Goal: Task Accomplishment & Management: Manage account settings

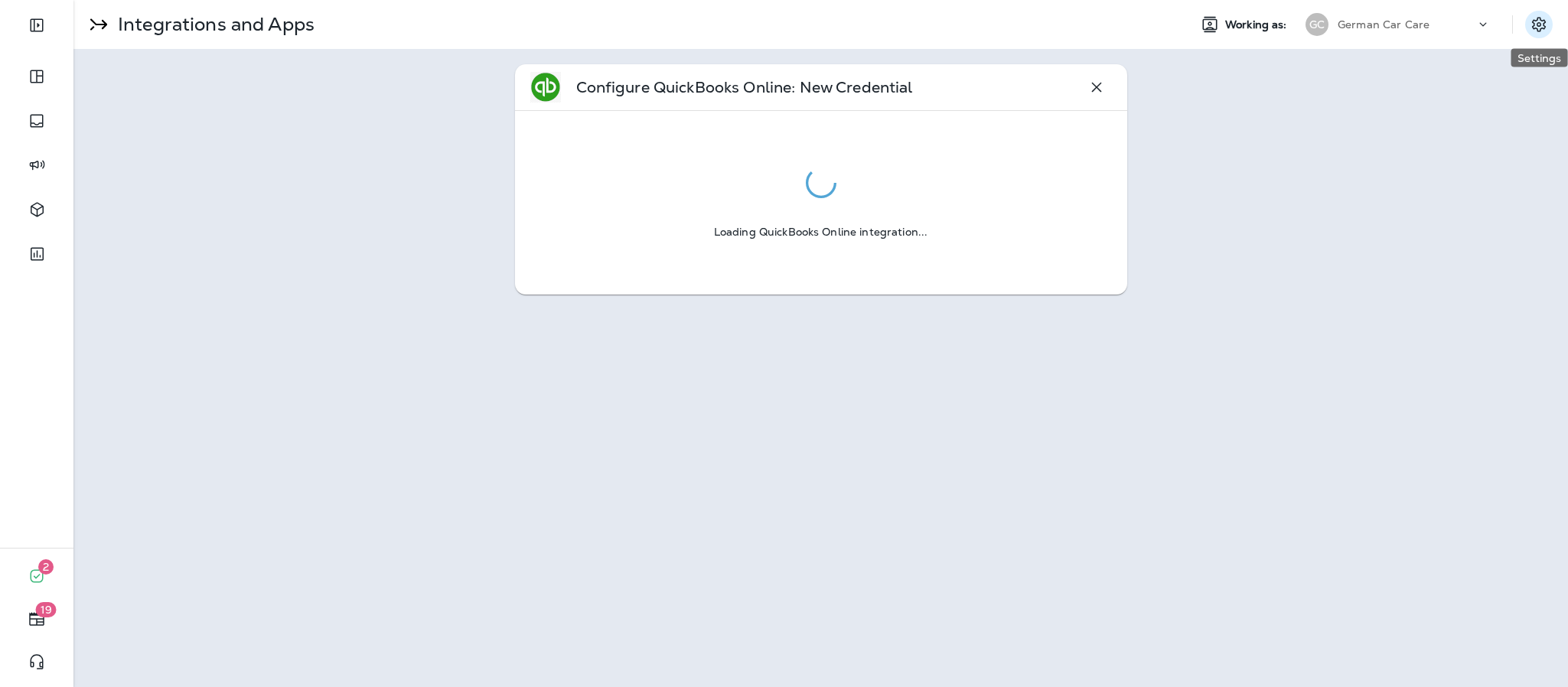
click at [1536, 28] on icon "Settings" at bounding box center [1538, 24] width 18 height 18
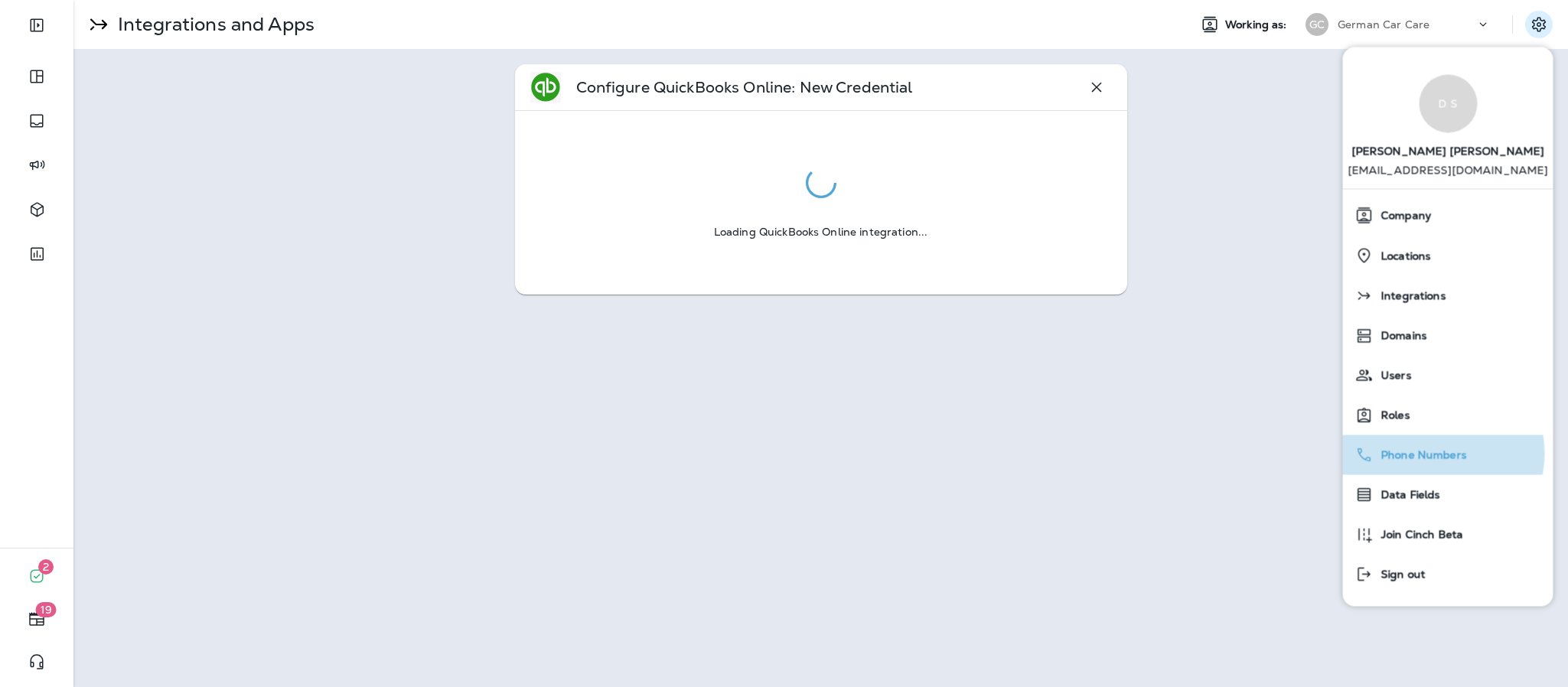
click at [1431, 454] on span "Phone Numbers" at bounding box center [1419, 454] width 94 height 13
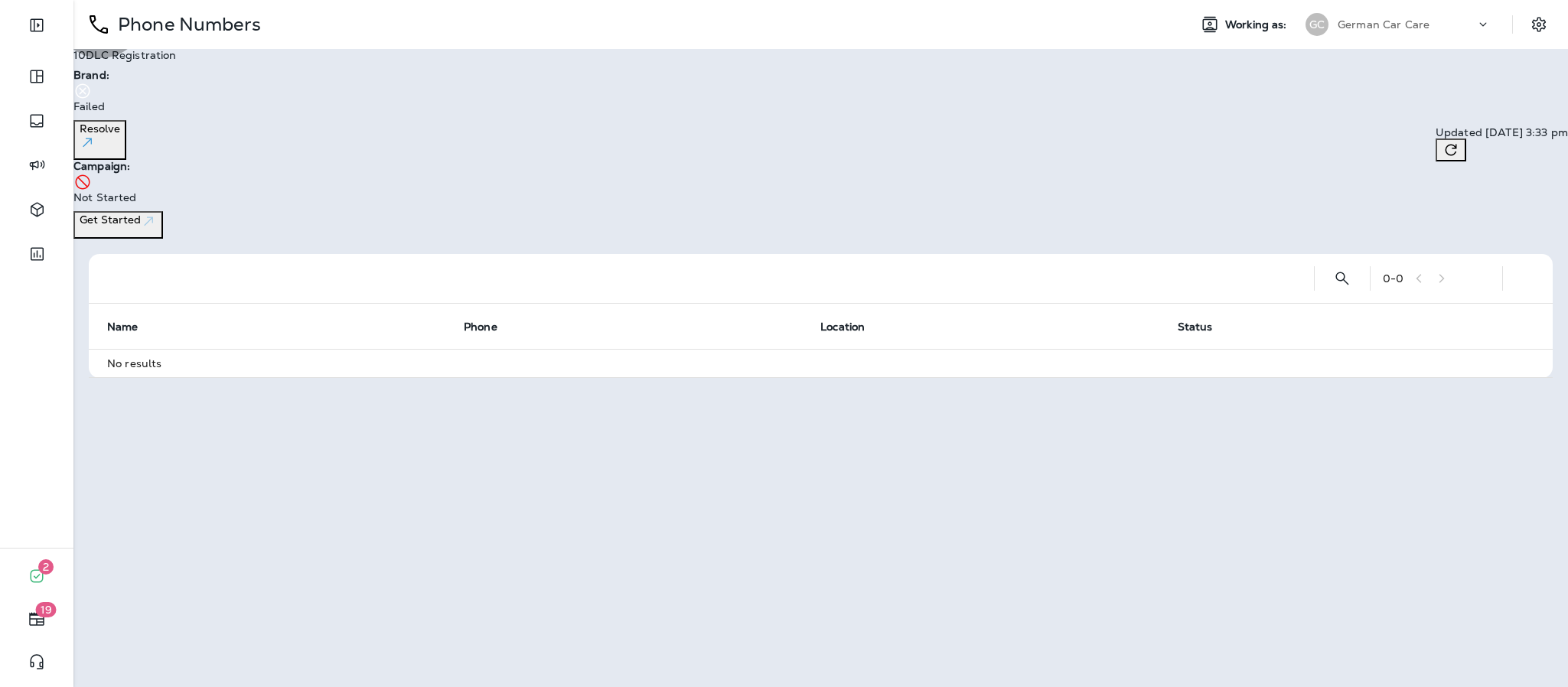
click at [121, 123] on p "Resolve" at bounding box center [99, 136] width 41 height 28
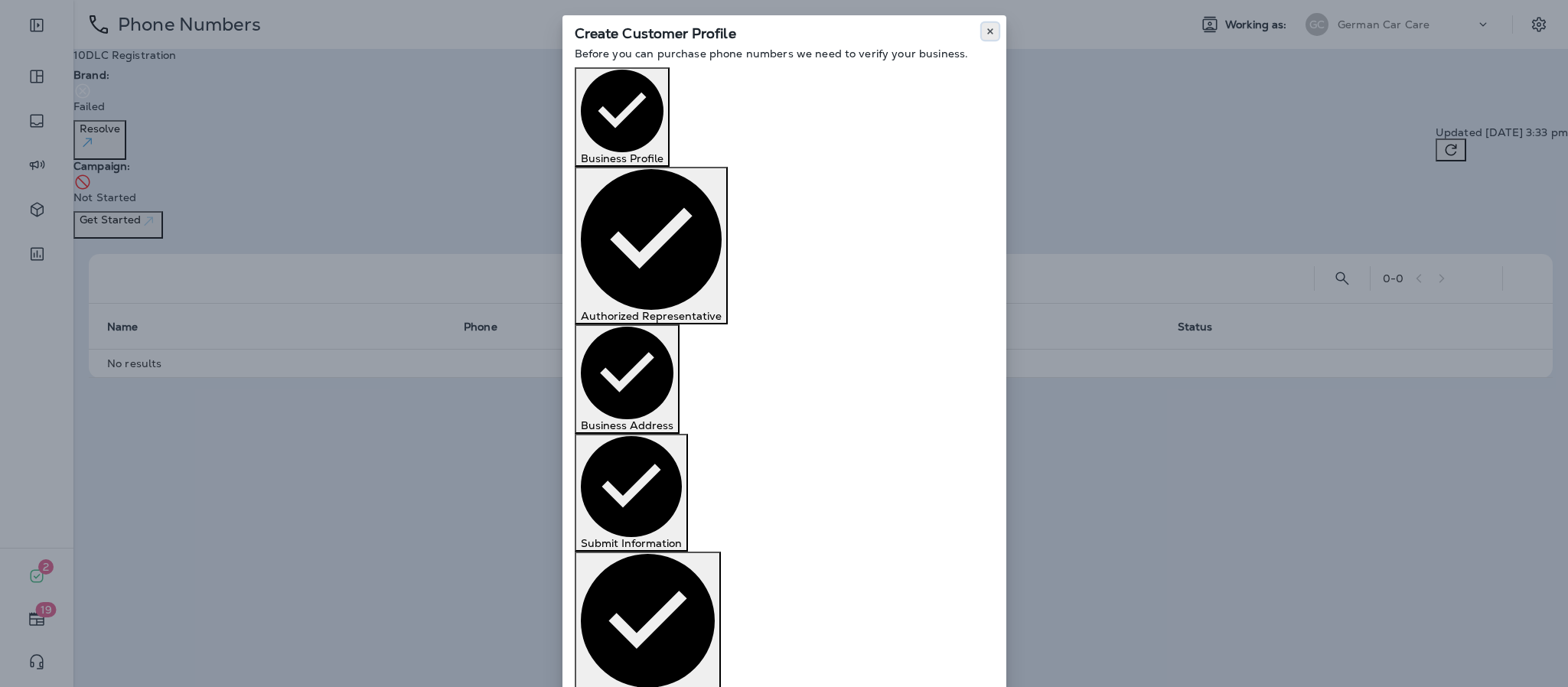
click at [992, 24] on button at bounding box center [989, 31] width 16 height 16
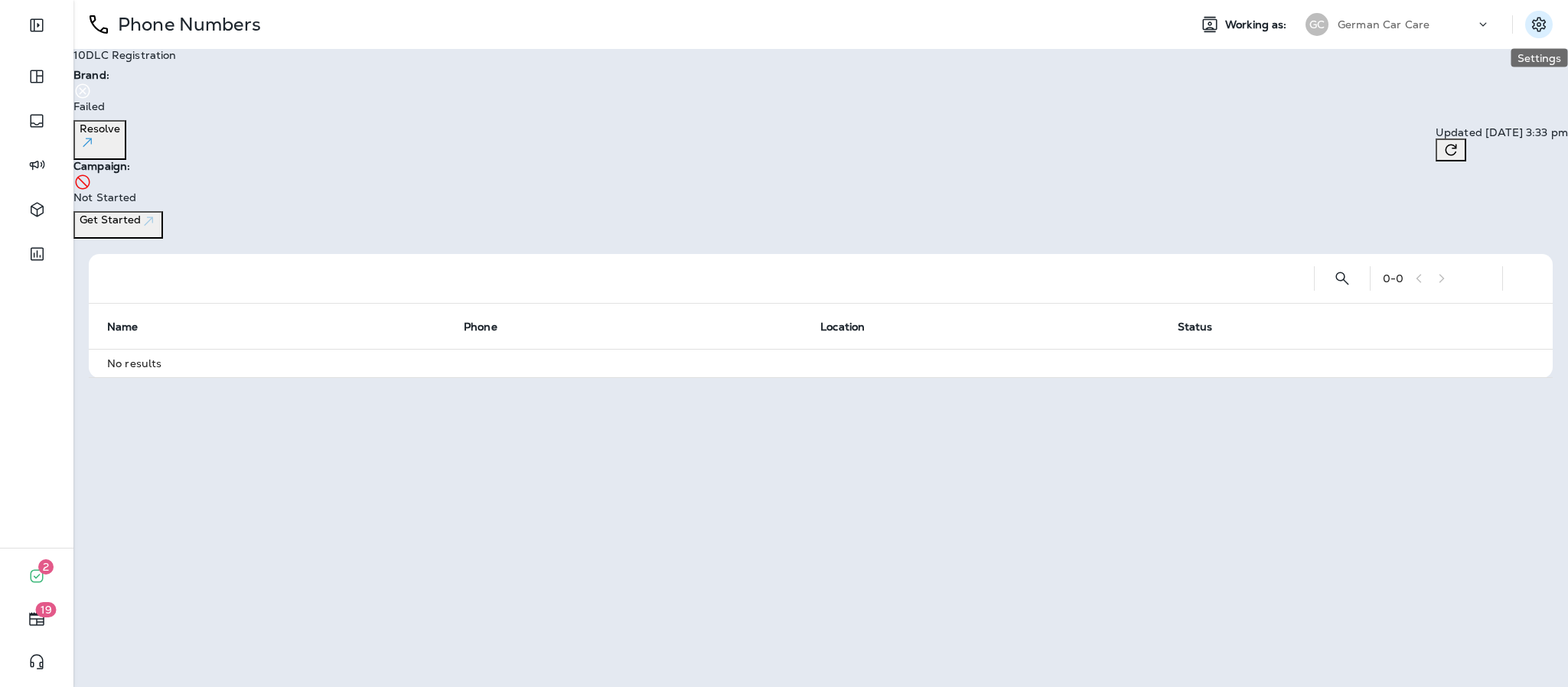
click at [1538, 25] on icon "Settings" at bounding box center [1538, 24] width 18 height 18
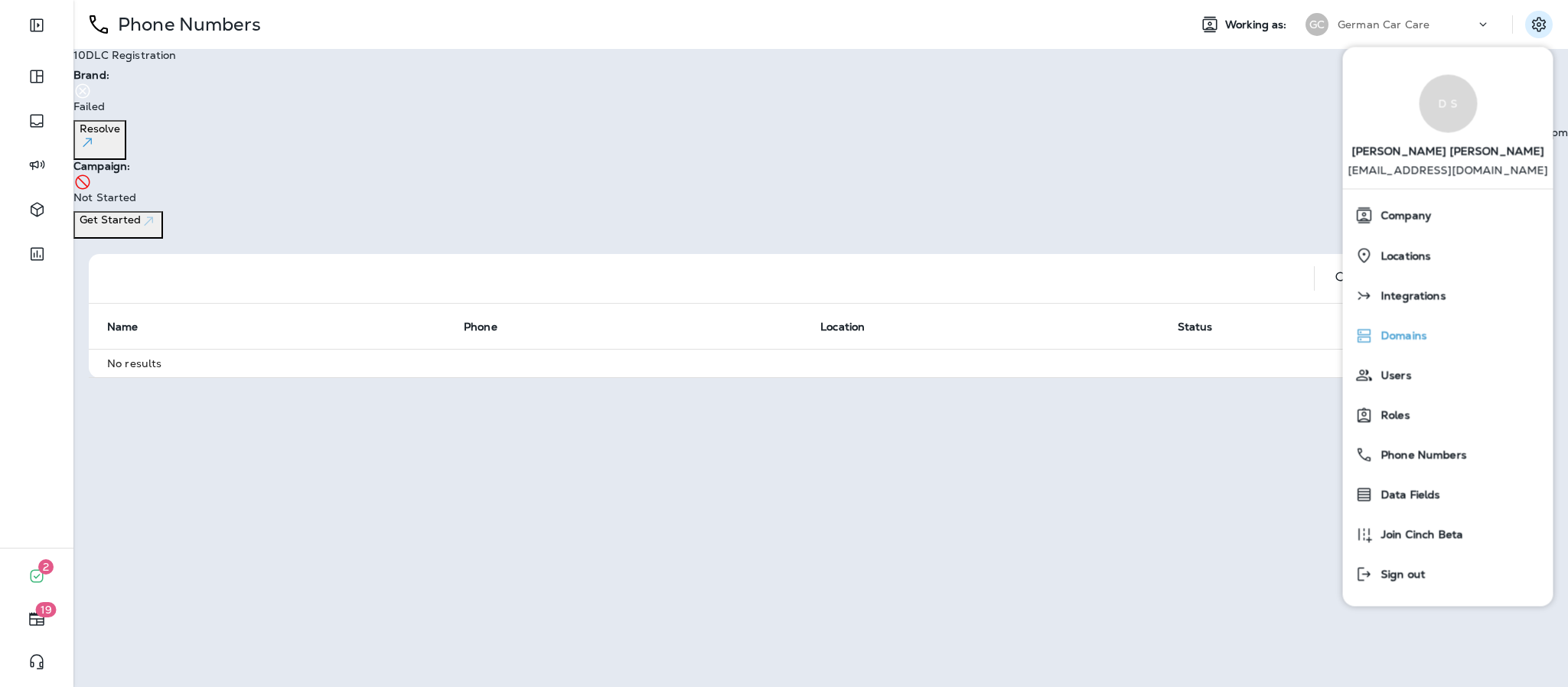
click at [1410, 336] on span "Domains" at bounding box center [1400, 336] width 54 height 13
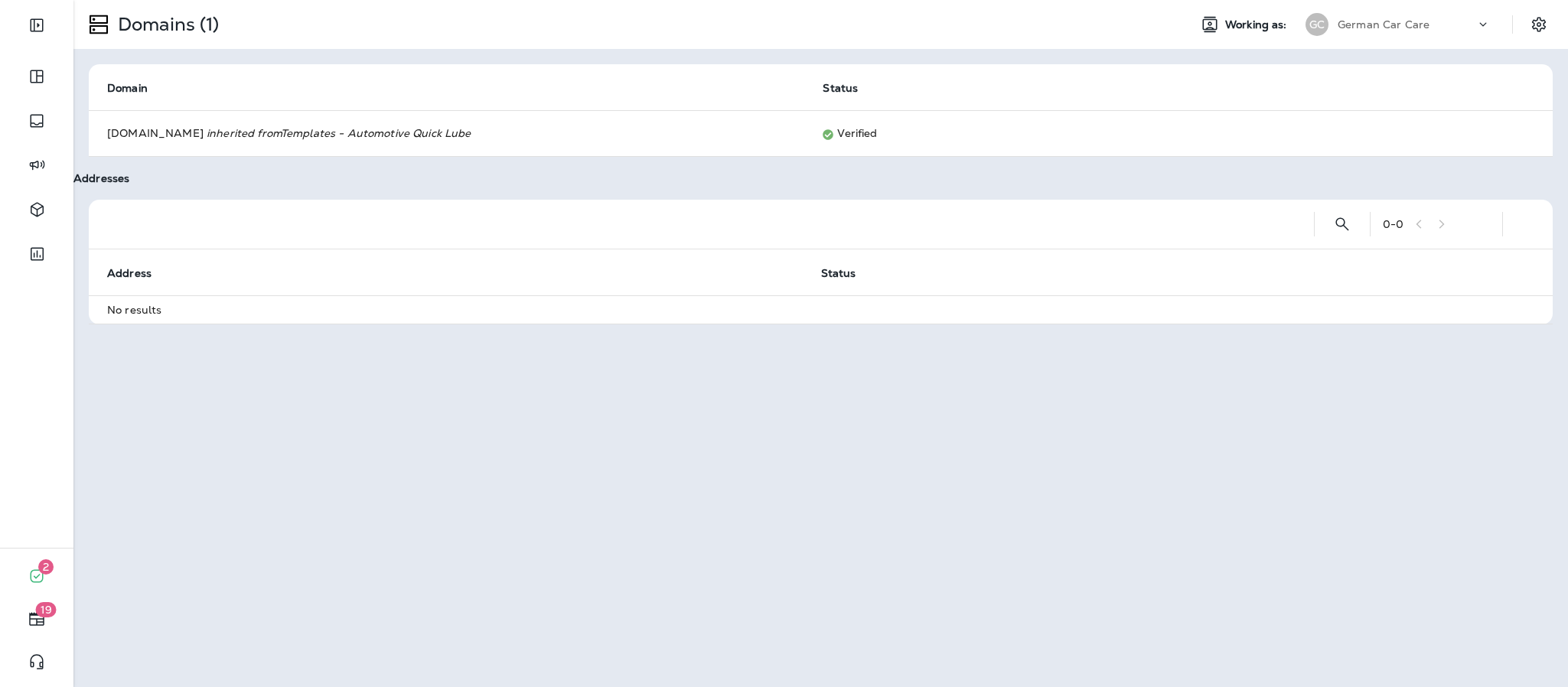
click at [1478, 26] on icon at bounding box center [1483, 24] width 15 height 15
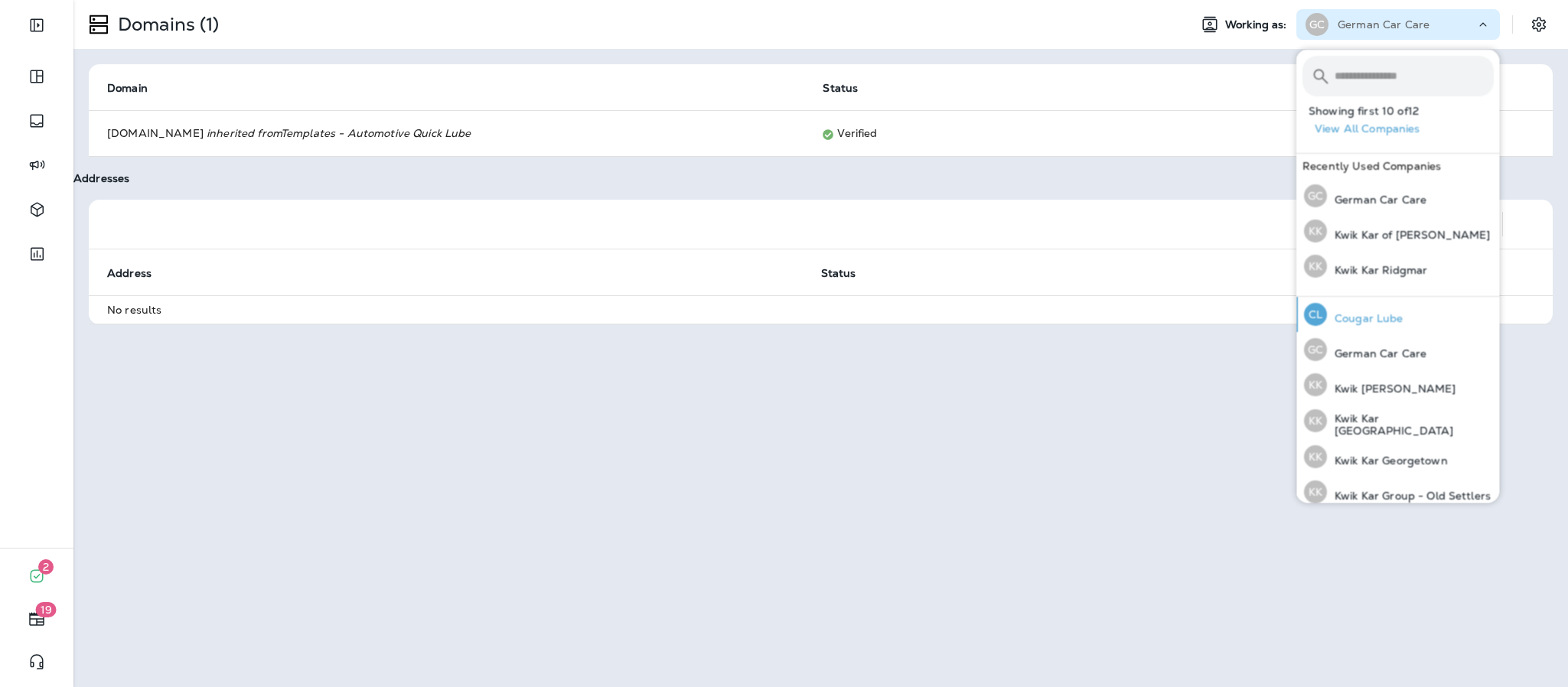
click at [1391, 313] on p "Cougar Lube" at bounding box center [1364, 318] width 76 height 13
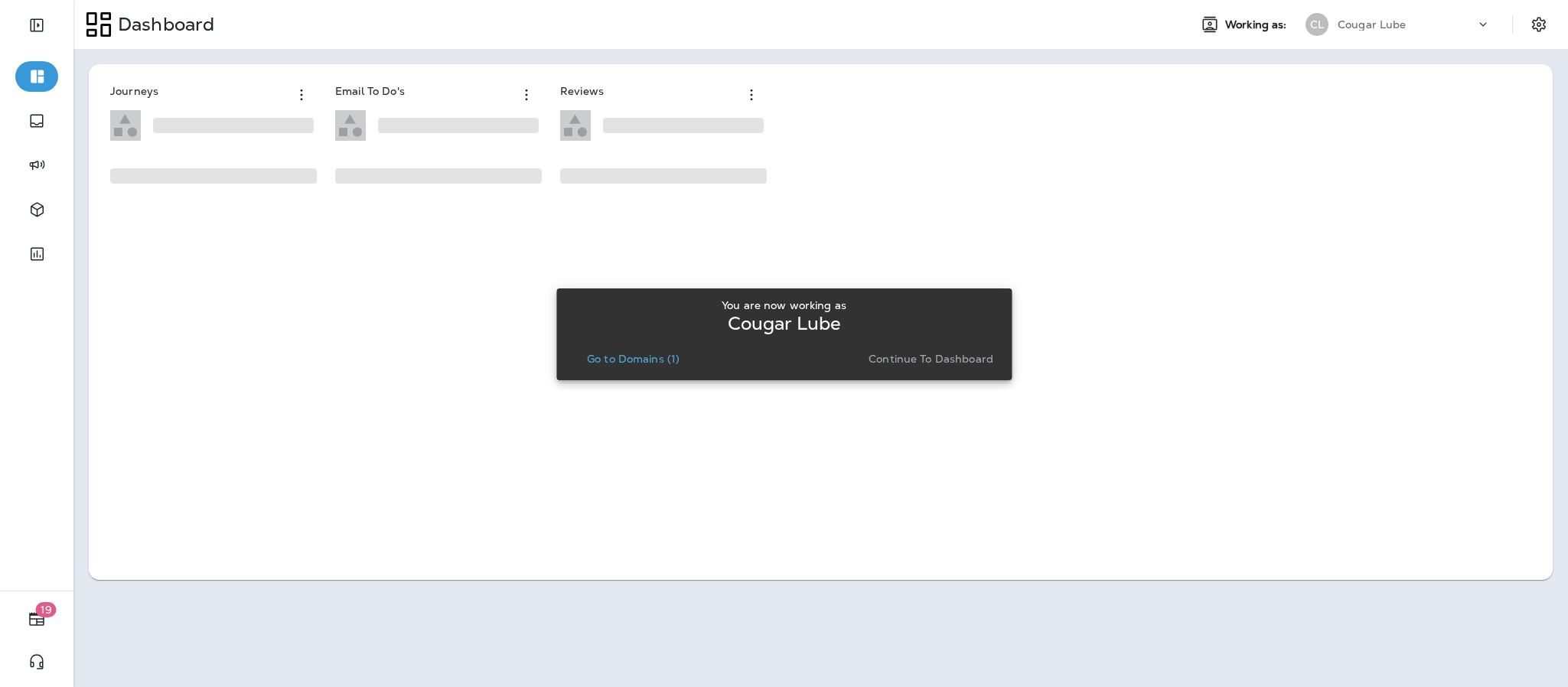
click at [609, 353] on p "Go to Domains (1)" at bounding box center [633, 359] width 93 height 13
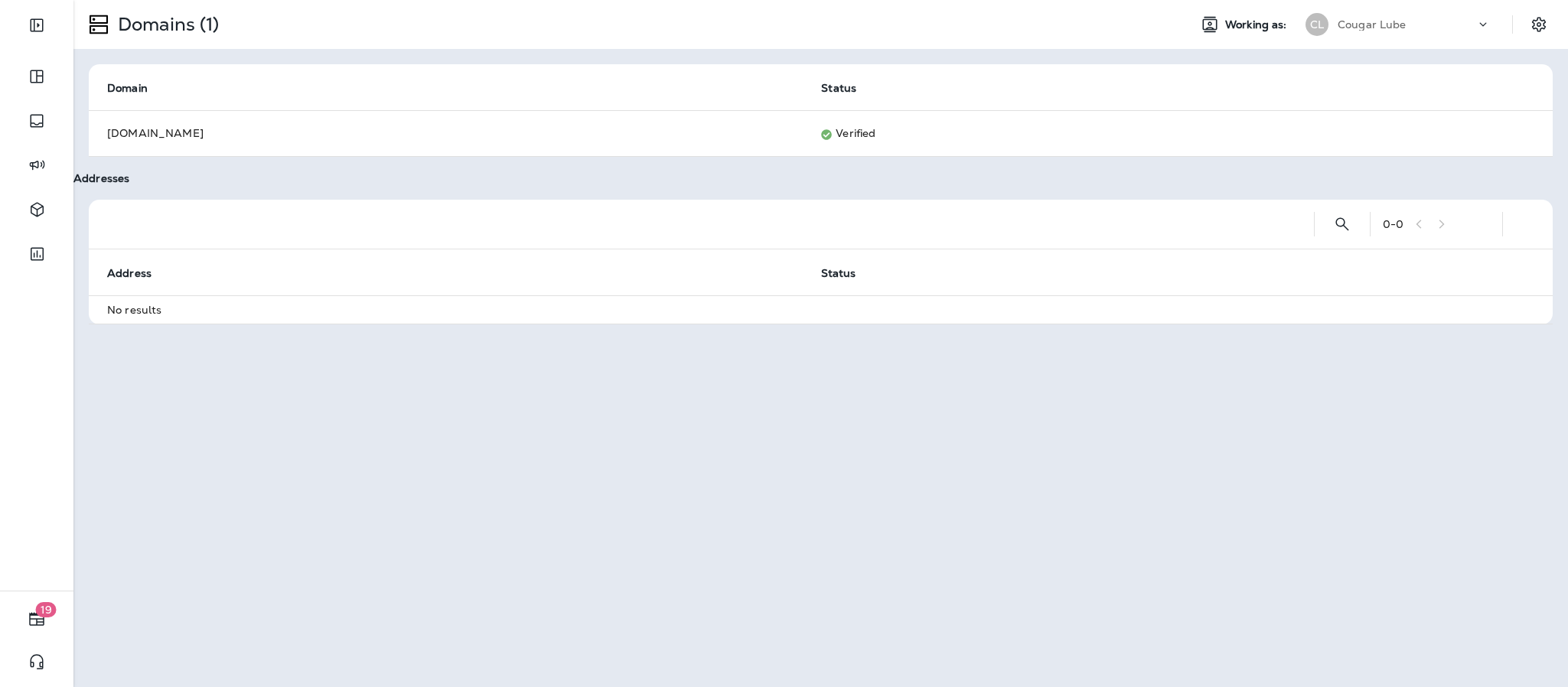
click at [1481, 31] on icon at bounding box center [1483, 24] width 15 height 15
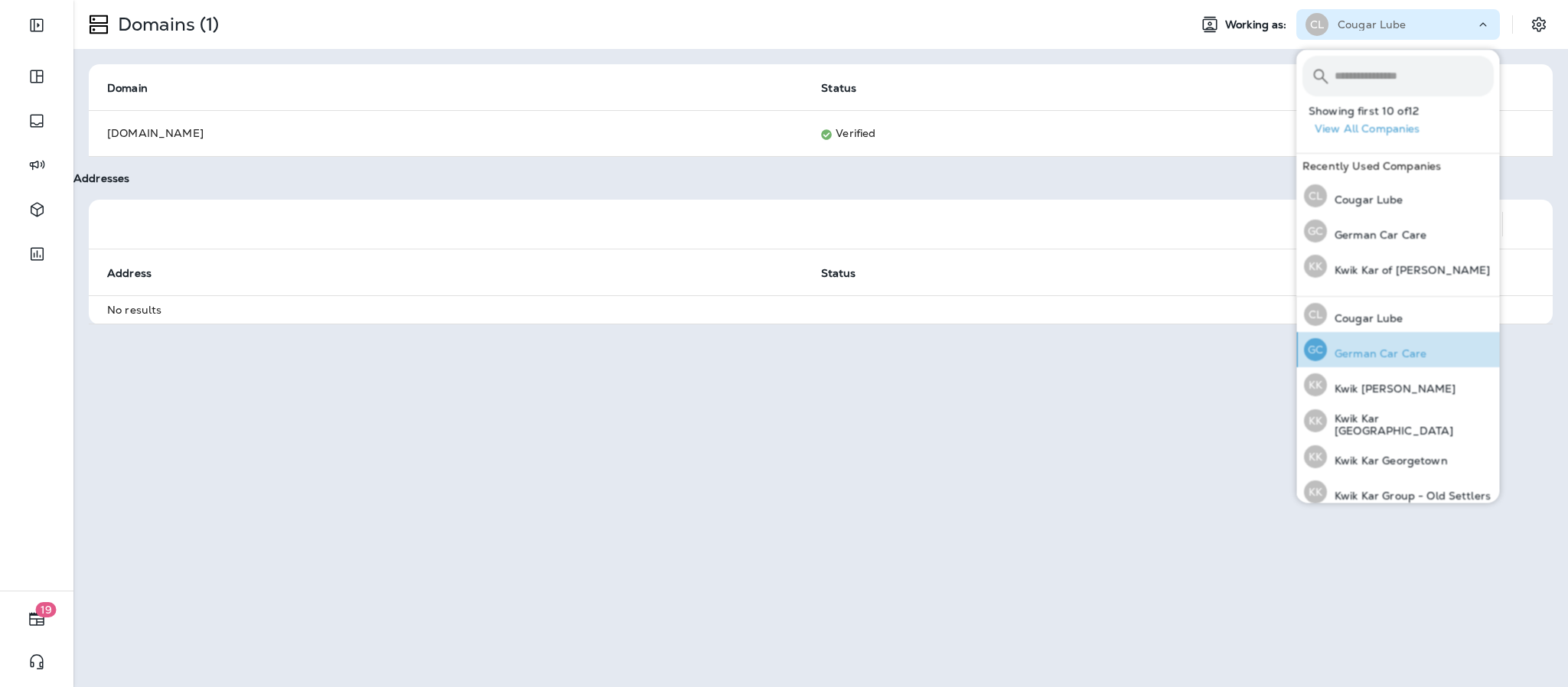
click at [1406, 351] on p "German Car Care" at bounding box center [1376, 353] width 99 height 13
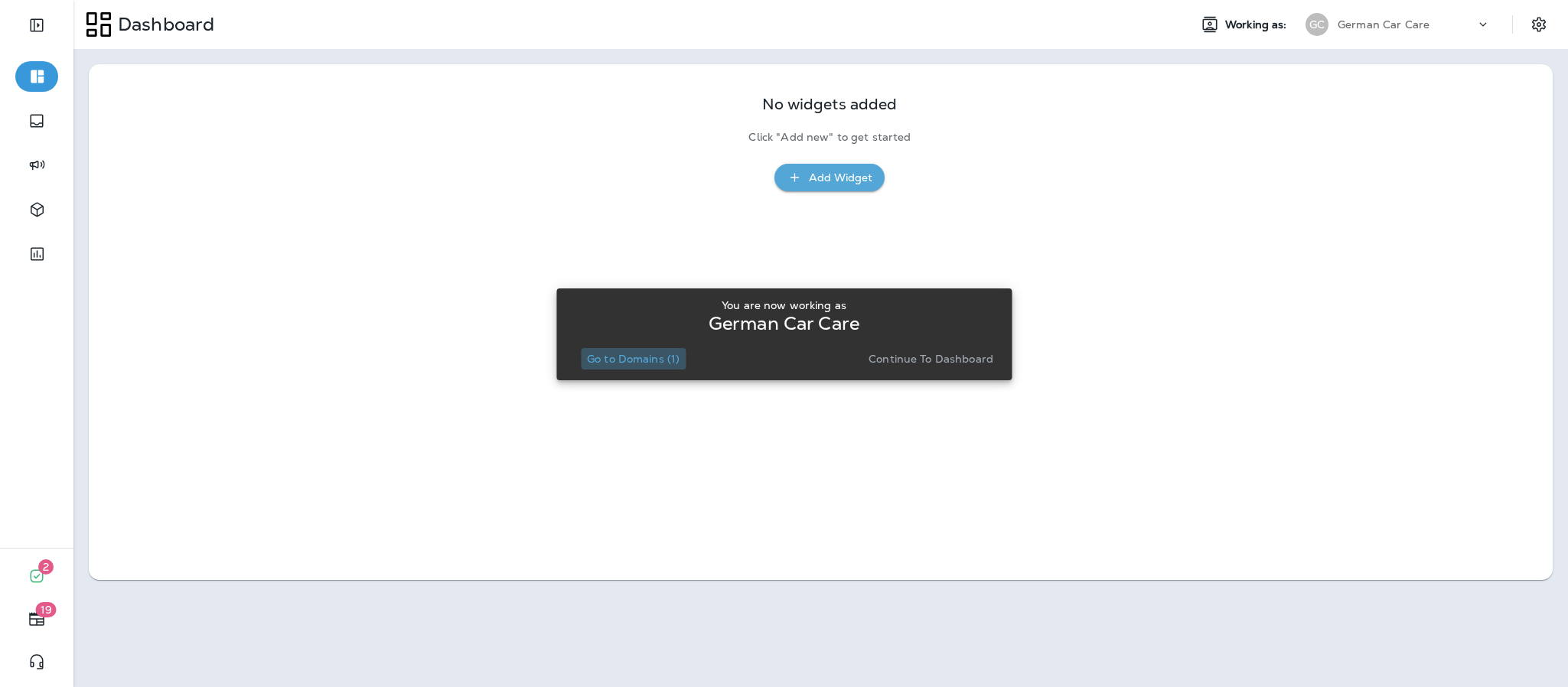
click at [634, 349] on button "Go to Domains (1)" at bounding box center [633, 359] width 105 height 21
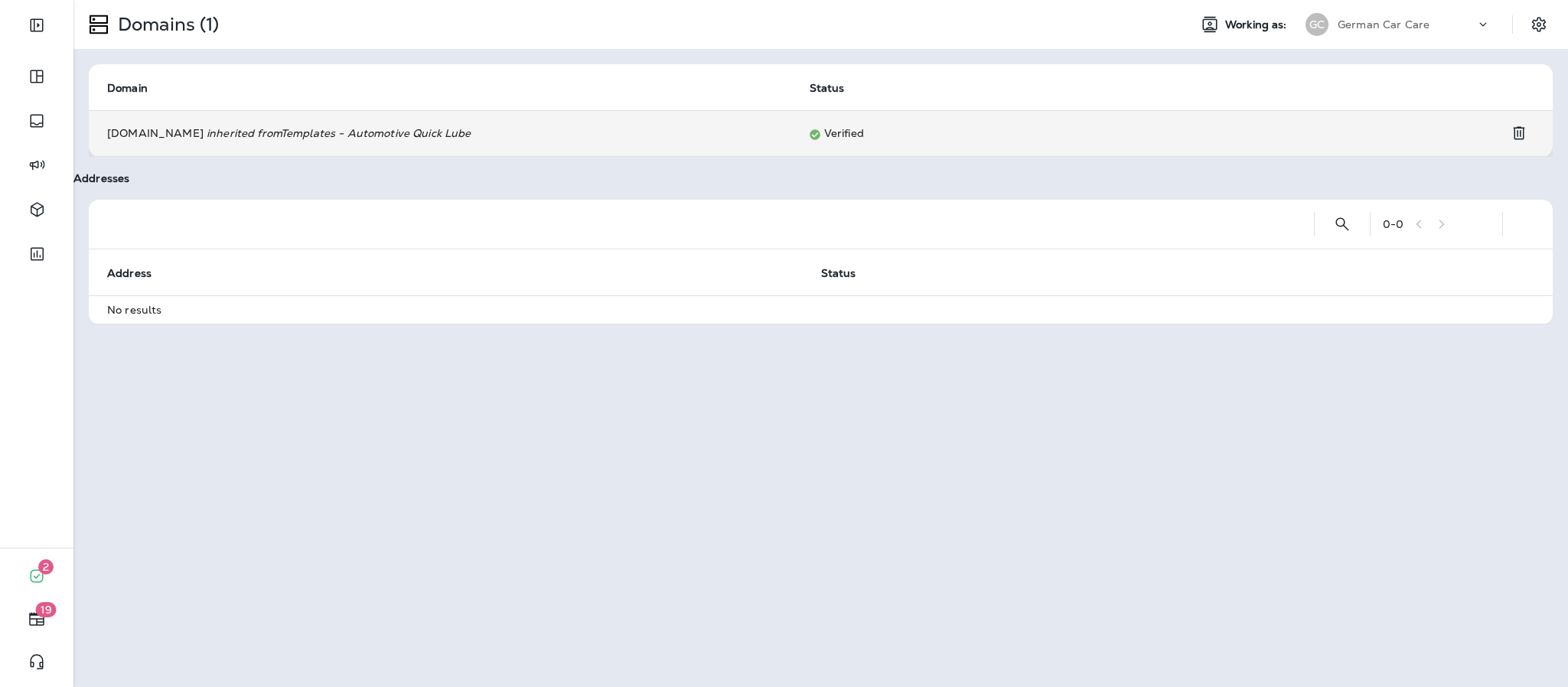
click at [767, 131] on td "[DOMAIN_NAME] inherited from Templates - Automotive Quick Lube" at bounding box center [440, 133] width 702 height 46
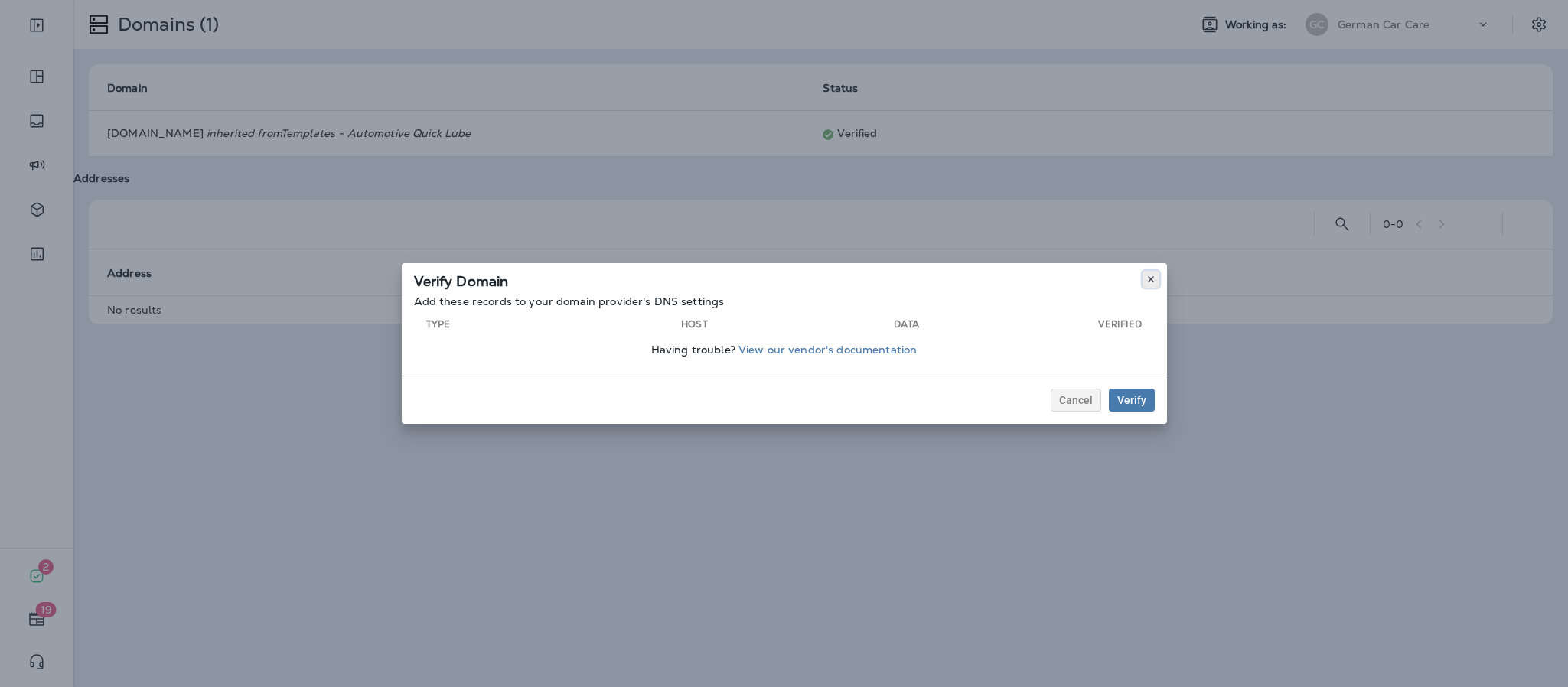
click at [1153, 280] on icon at bounding box center [1151, 280] width 10 height 10
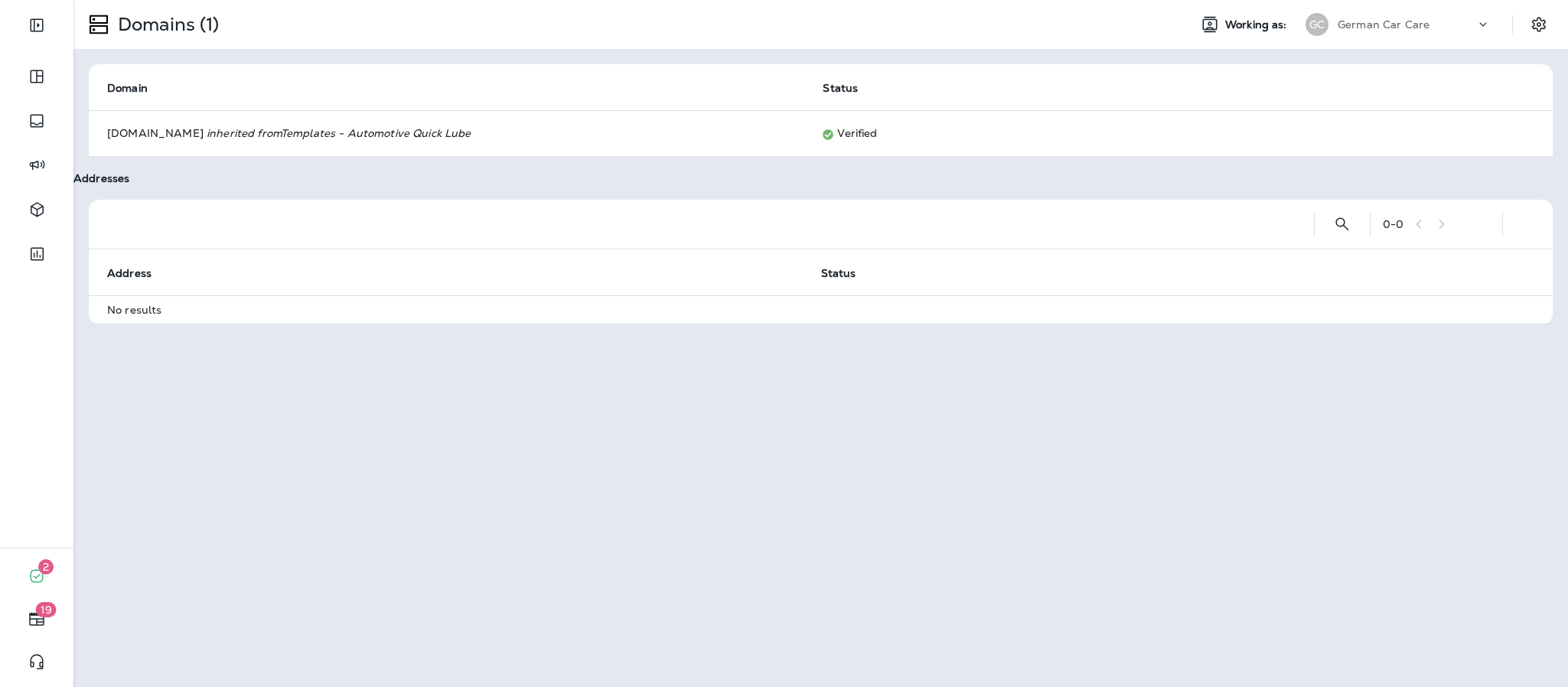
click at [1523, 456] on div "Domains (1) Working as: GC German Car Care Domain Status [DOMAIN_NAME] inherite…" at bounding box center [820, 344] width 1495 height 687
click at [1534, 24] on icon "Settings" at bounding box center [1539, 23] width 14 height 14
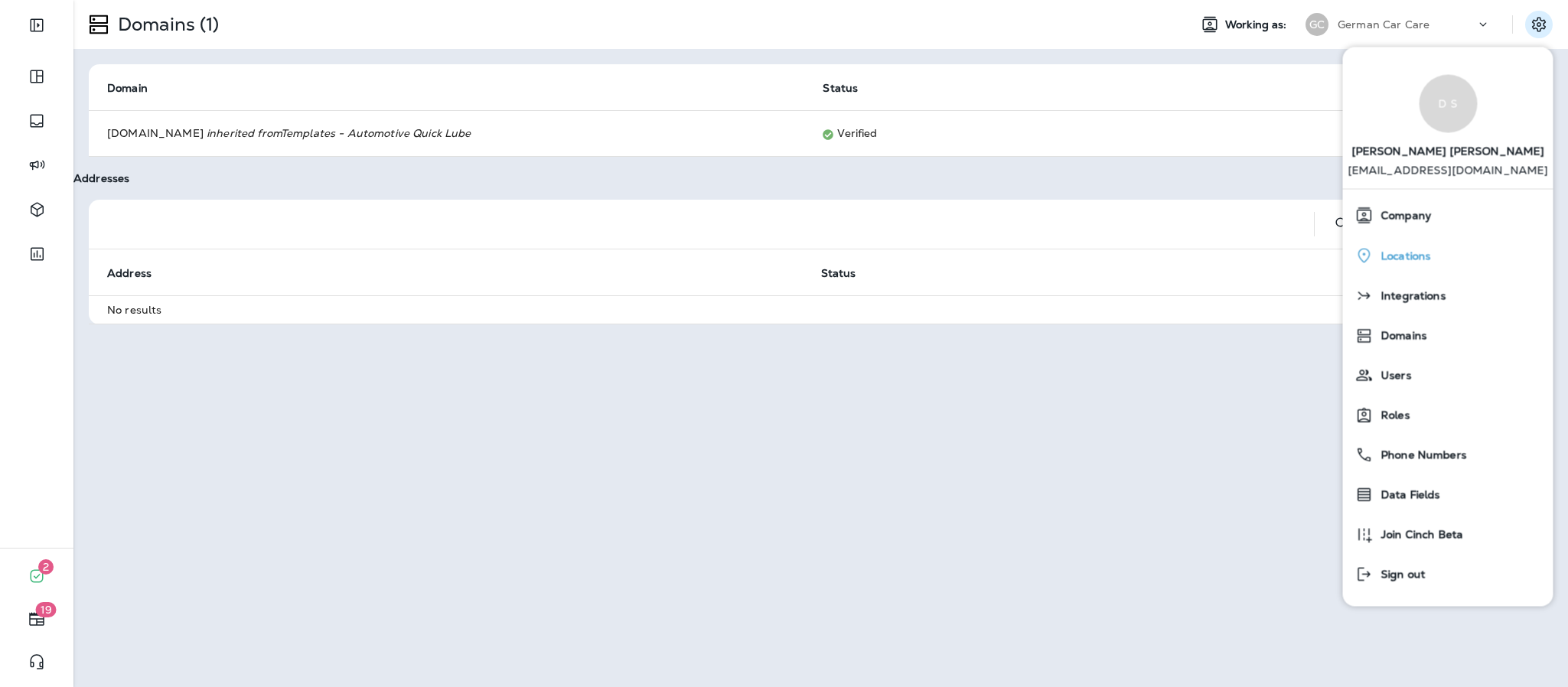
click at [1400, 258] on span "Locations" at bounding box center [1401, 256] width 57 height 13
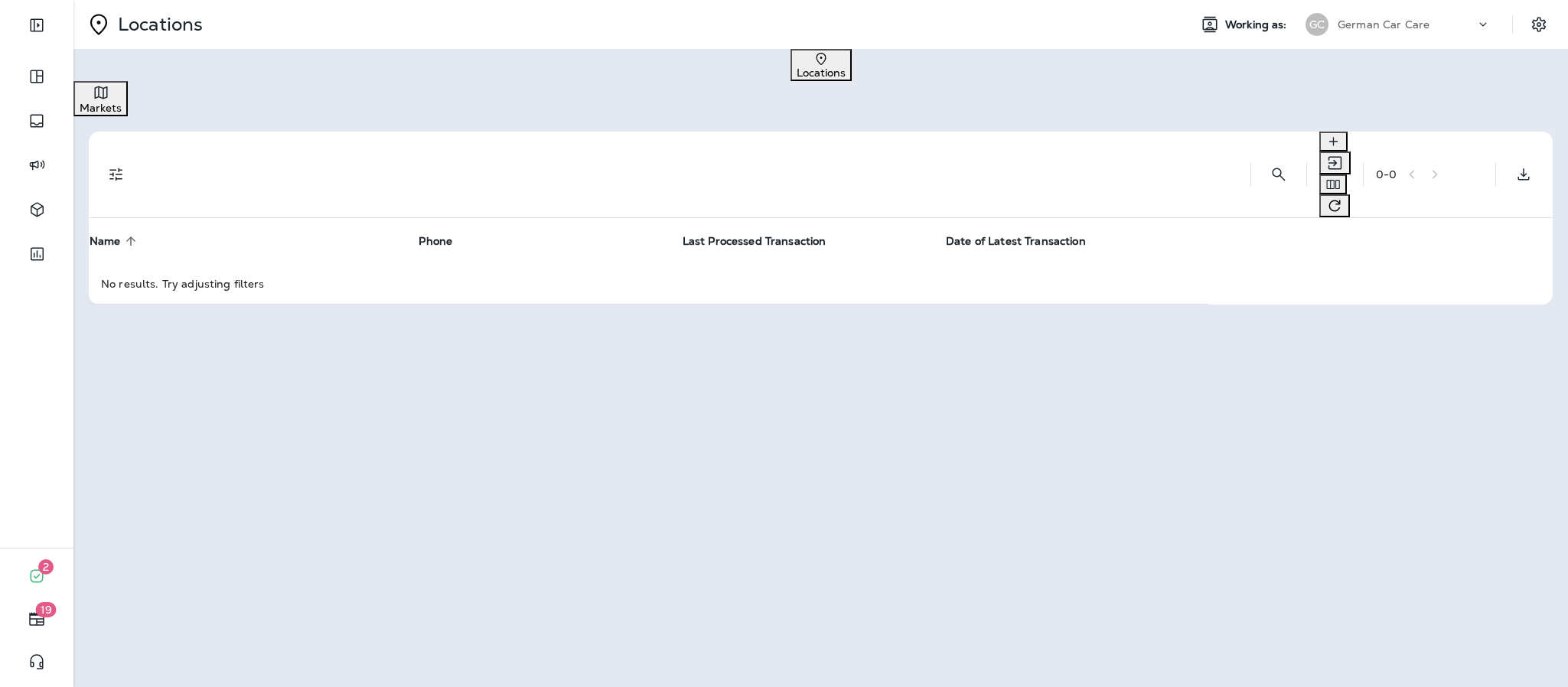
click at [790, 71] on button "Locations" at bounding box center [820, 65] width 61 height 32
click at [1270, 165] on icon "Search Locations" at bounding box center [1279, 174] width 18 height 18
click at [1319, 135] on button "Create Location" at bounding box center [1333, 141] width 28 height 20
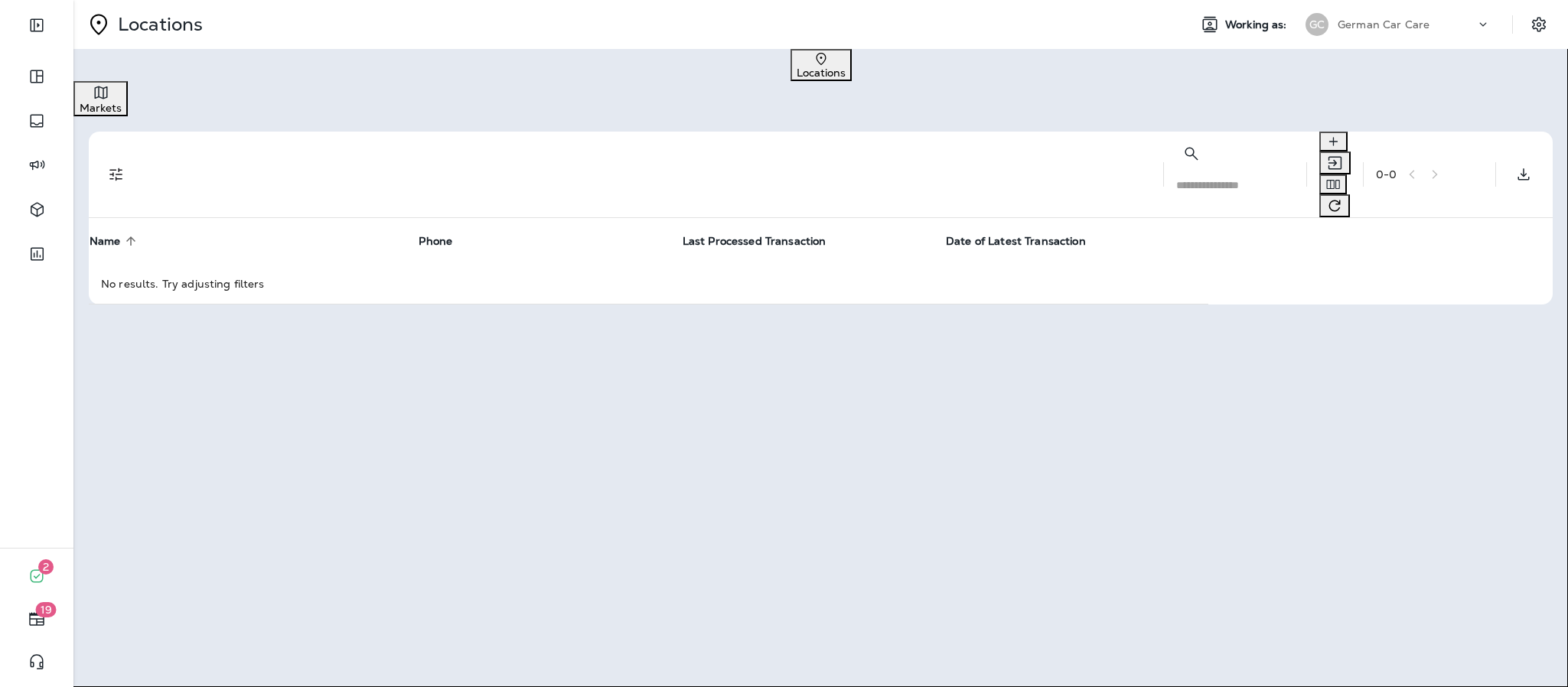
click at [24, 39] on icon "close" at bounding box center [14, 29] width 18 height 18
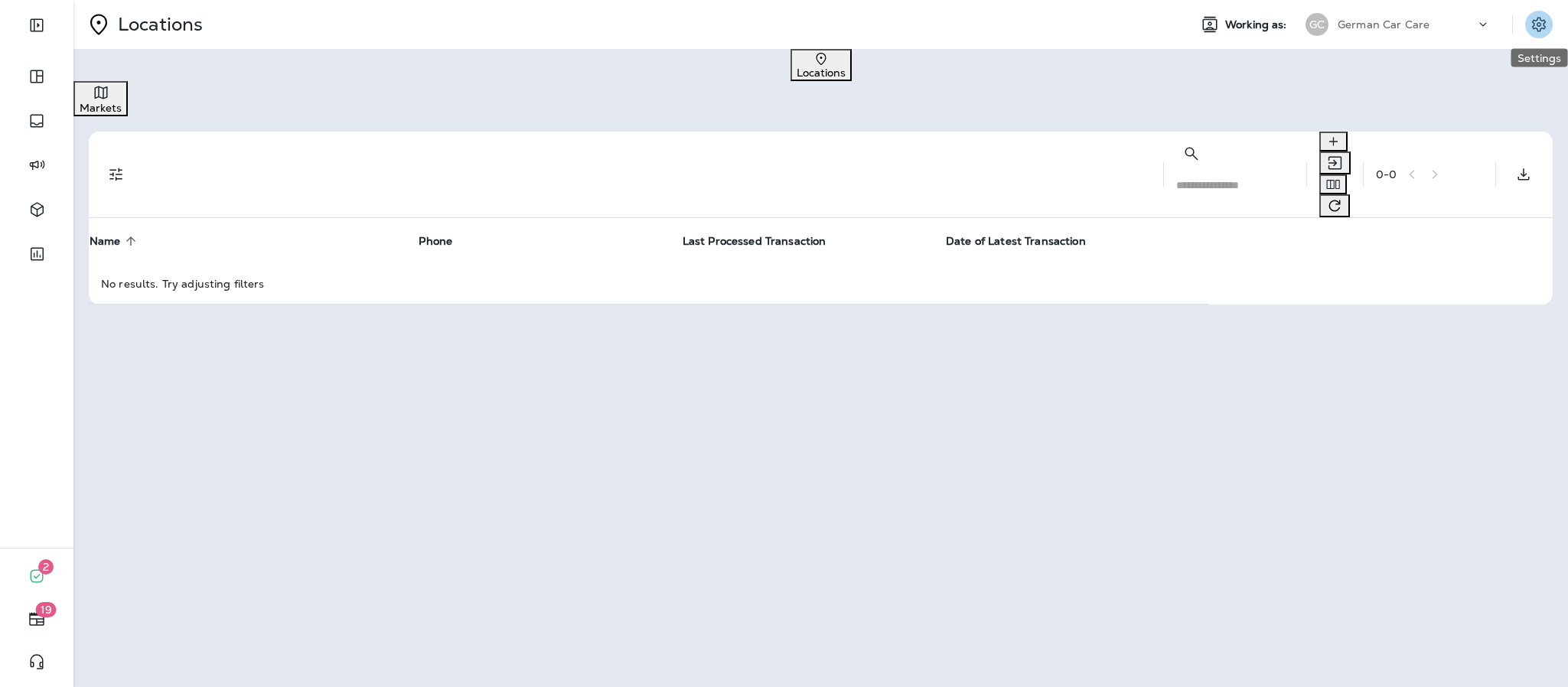
click at [1529, 30] on icon "Settings" at bounding box center [1538, 24] width 18 height 18
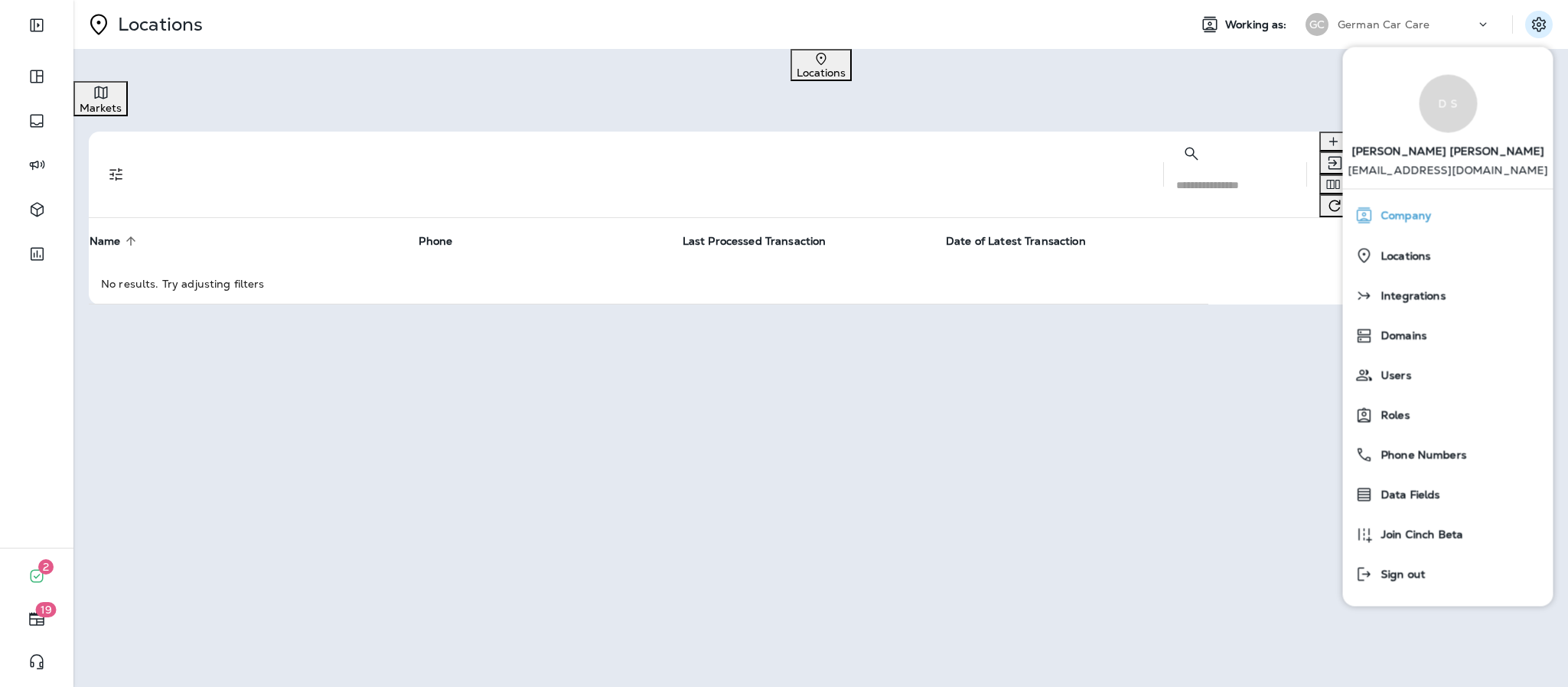
click at [1440, 216] on div "Company" at bounding box center [1447, 215] width 198 height 31
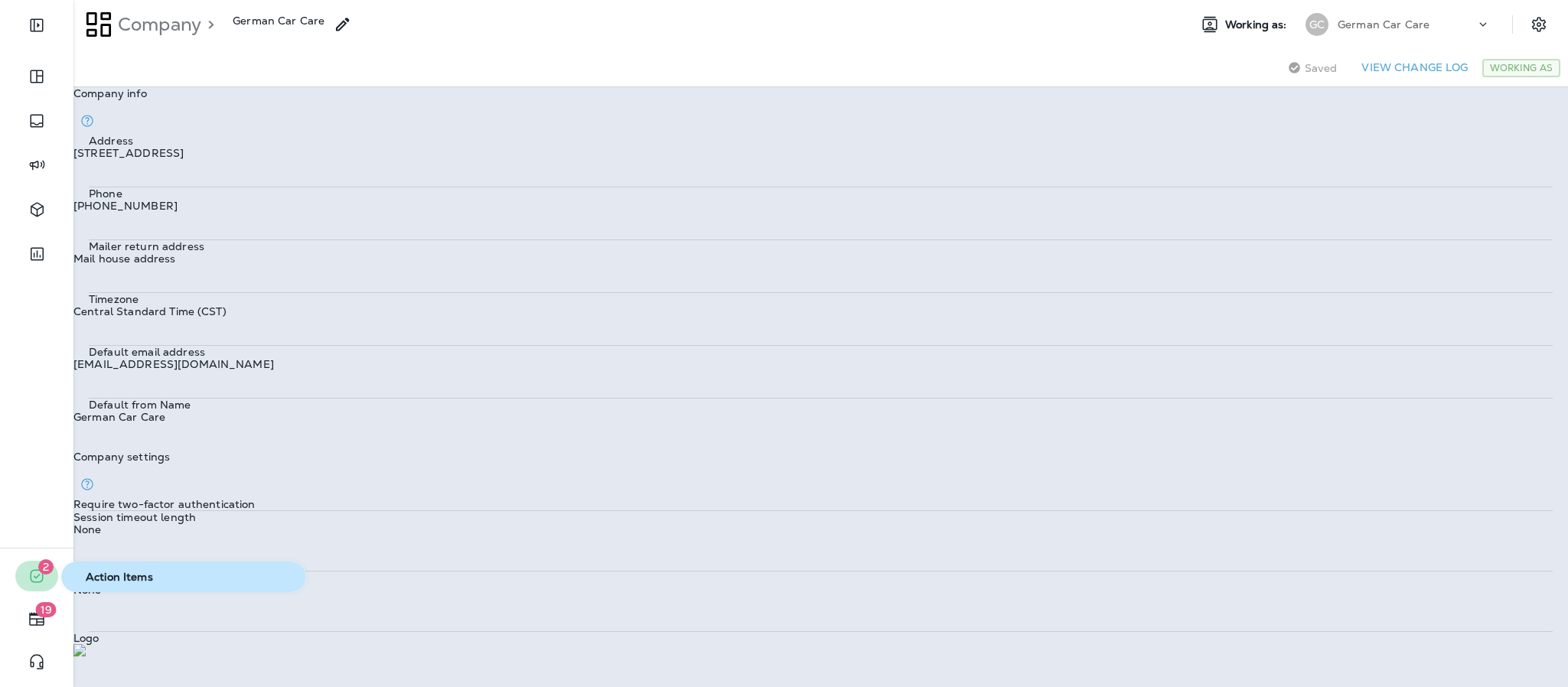
click at [44, 574] on span "2" at bounding box center [46, 567] width 15 height 15
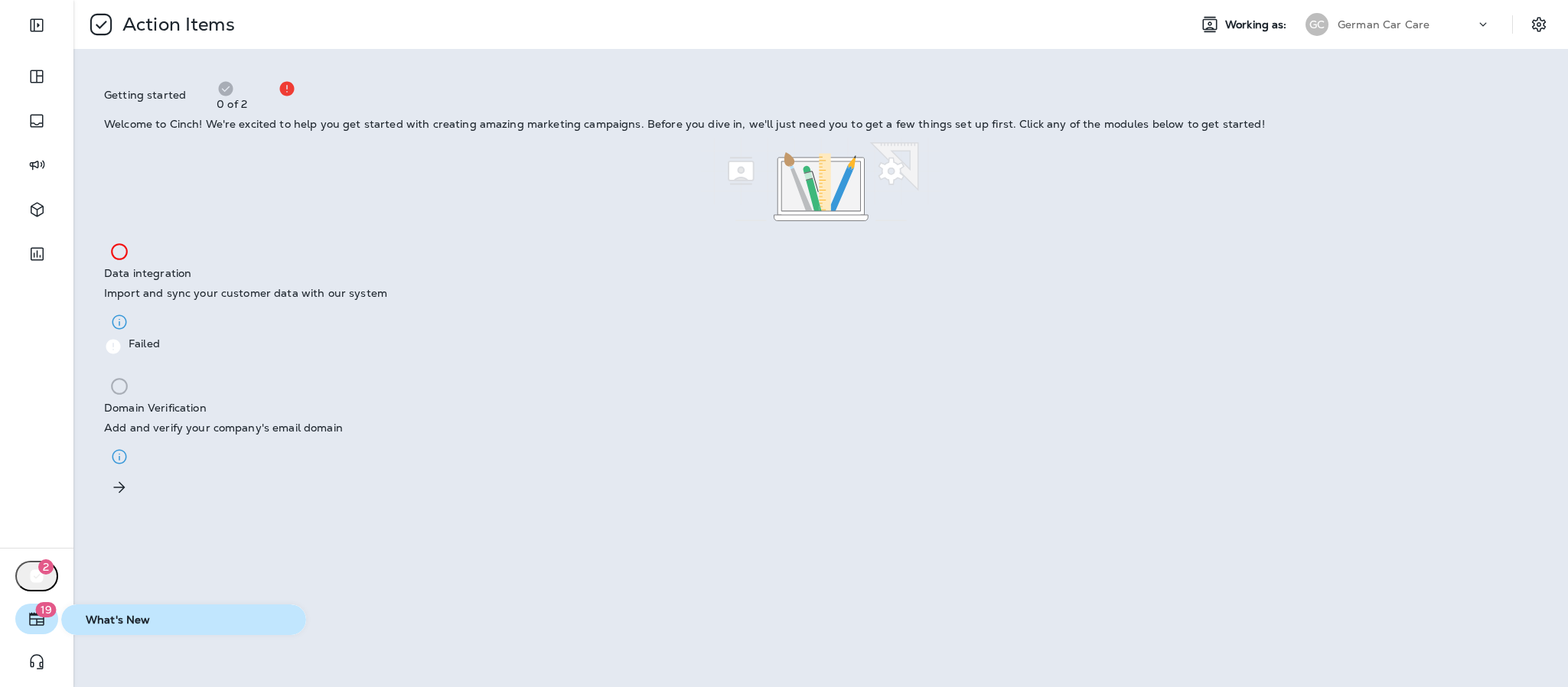
click at [35, 619] on icon "button" at bounding box center [37, 618] width 15 height 13
click at [249, 519] on div "What's New [DATE] General Release The Catalyst User - New User for Simpler Acce…" at bounding box center [784, 577] width 1568 height 1155
click at [1309, 467] on div "Action Items Working as: GC German Car Care Getting started 0 of 2 Welcome to C…" at bounding box center [820, 344] width 1495 height 687
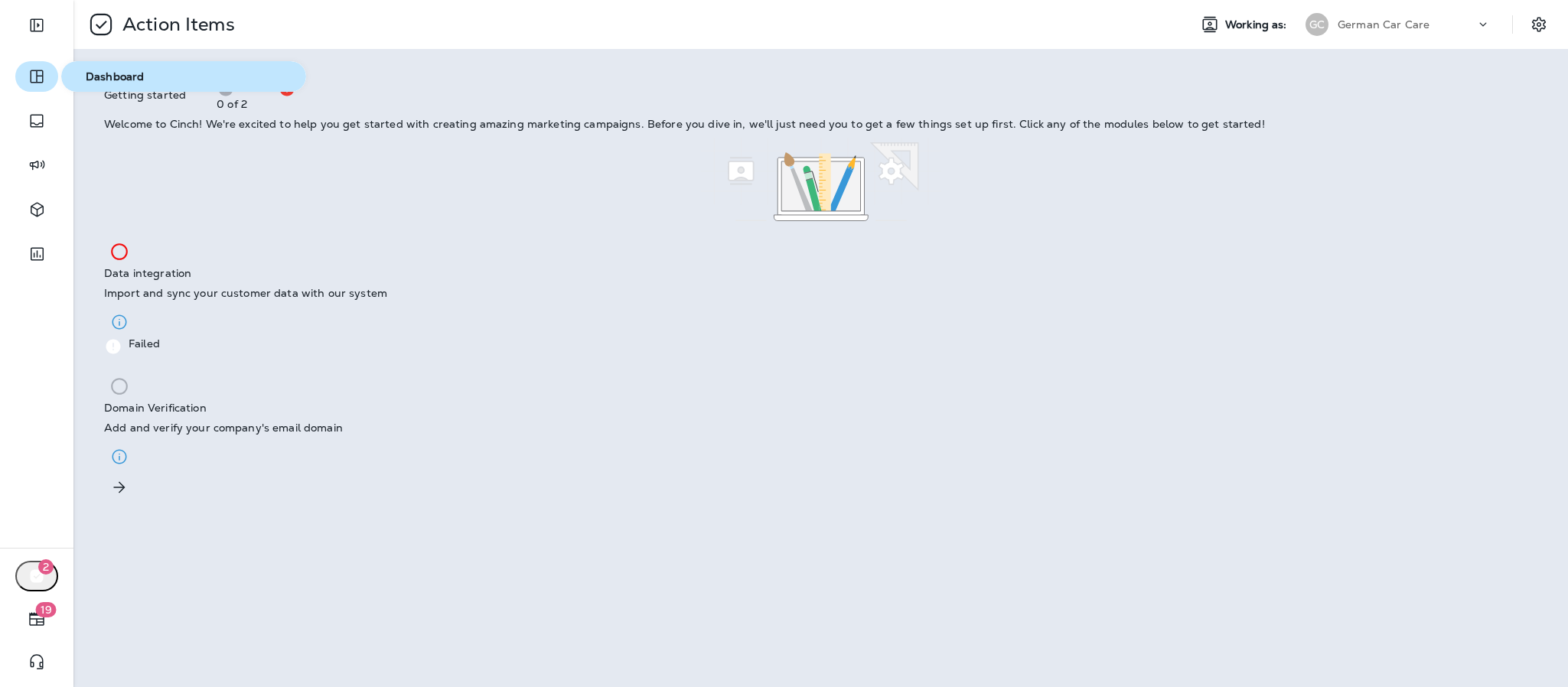
click at [30, 78] on icon "button" at bounding box center [37, 76] width 18 height 18
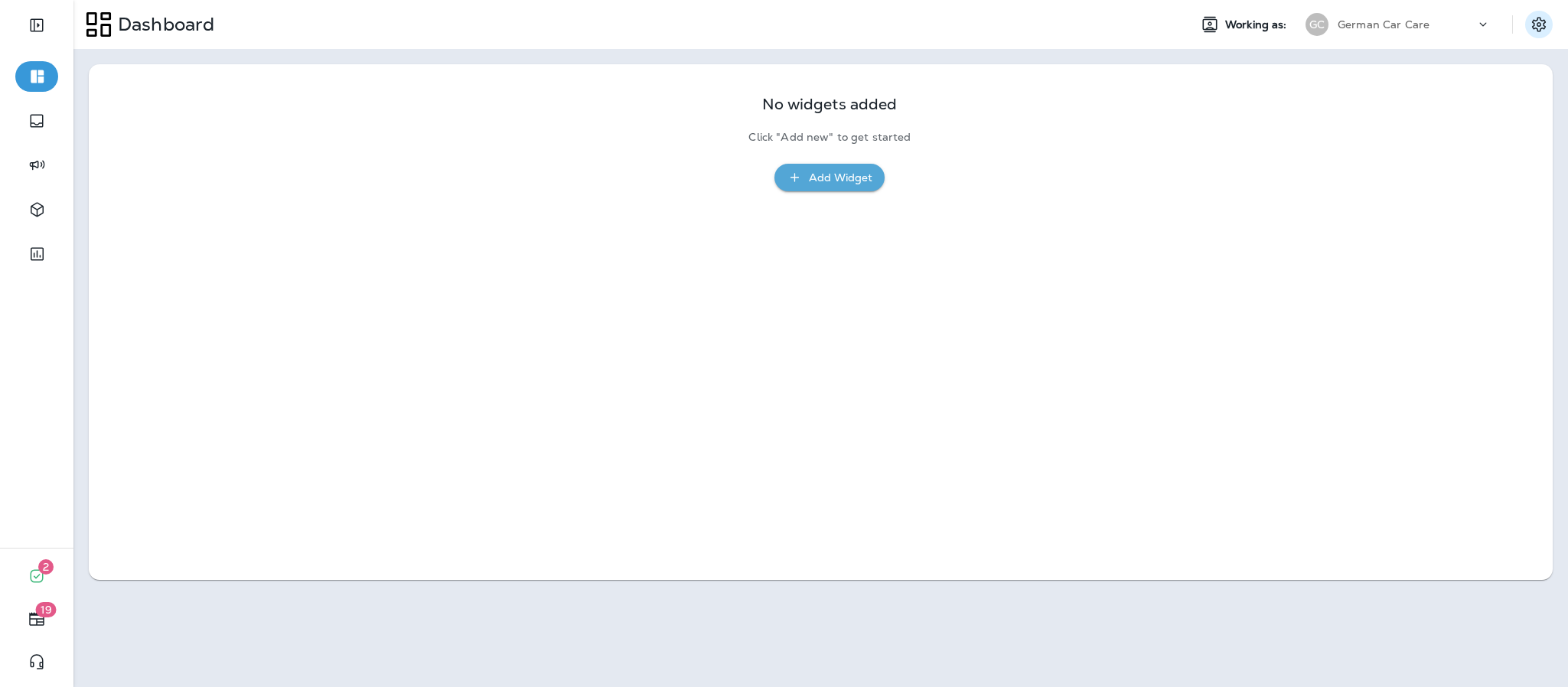
click at [1534, 28] on icon "Settings" at bounding box center [1538, 24] width 18 height 18
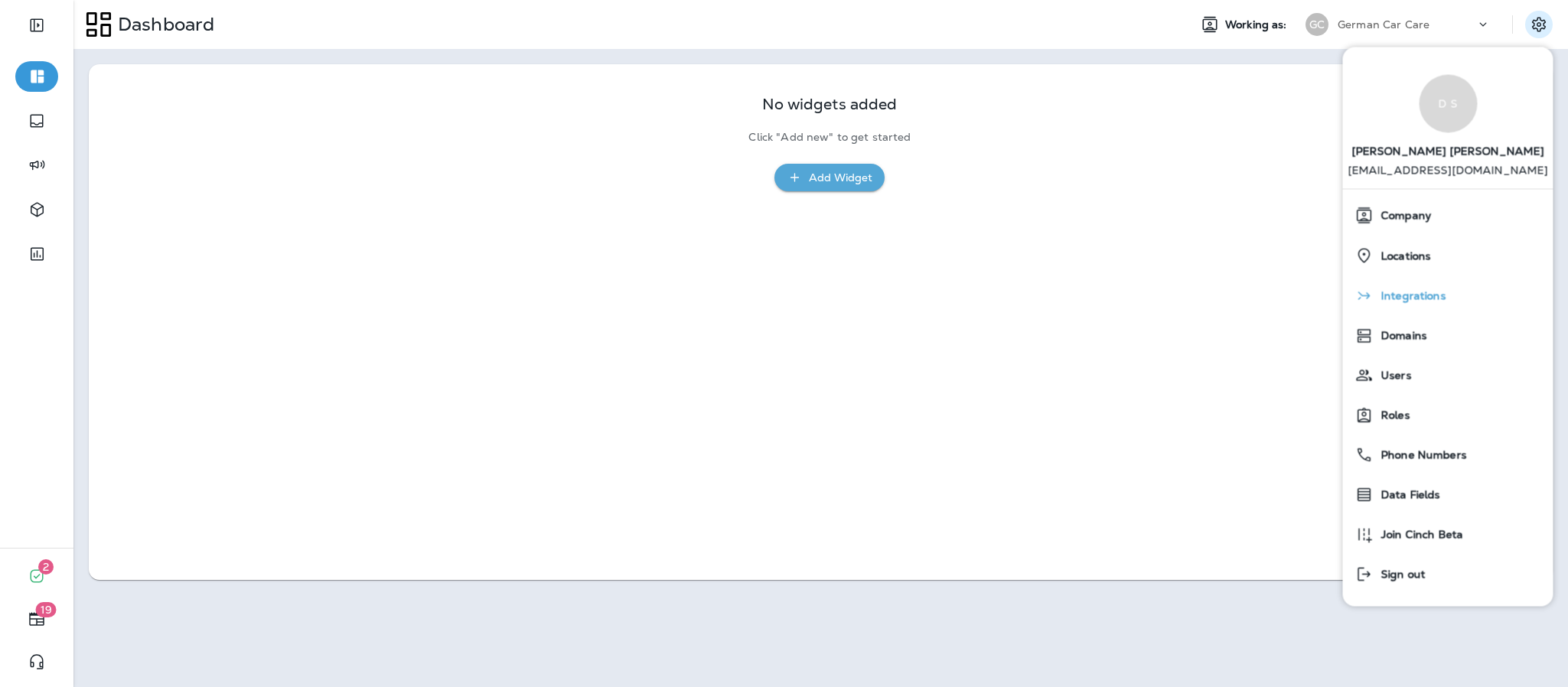
click at [1444, 296] on div "Integrations" at bounding box center [1447, 295] width 198 height 31
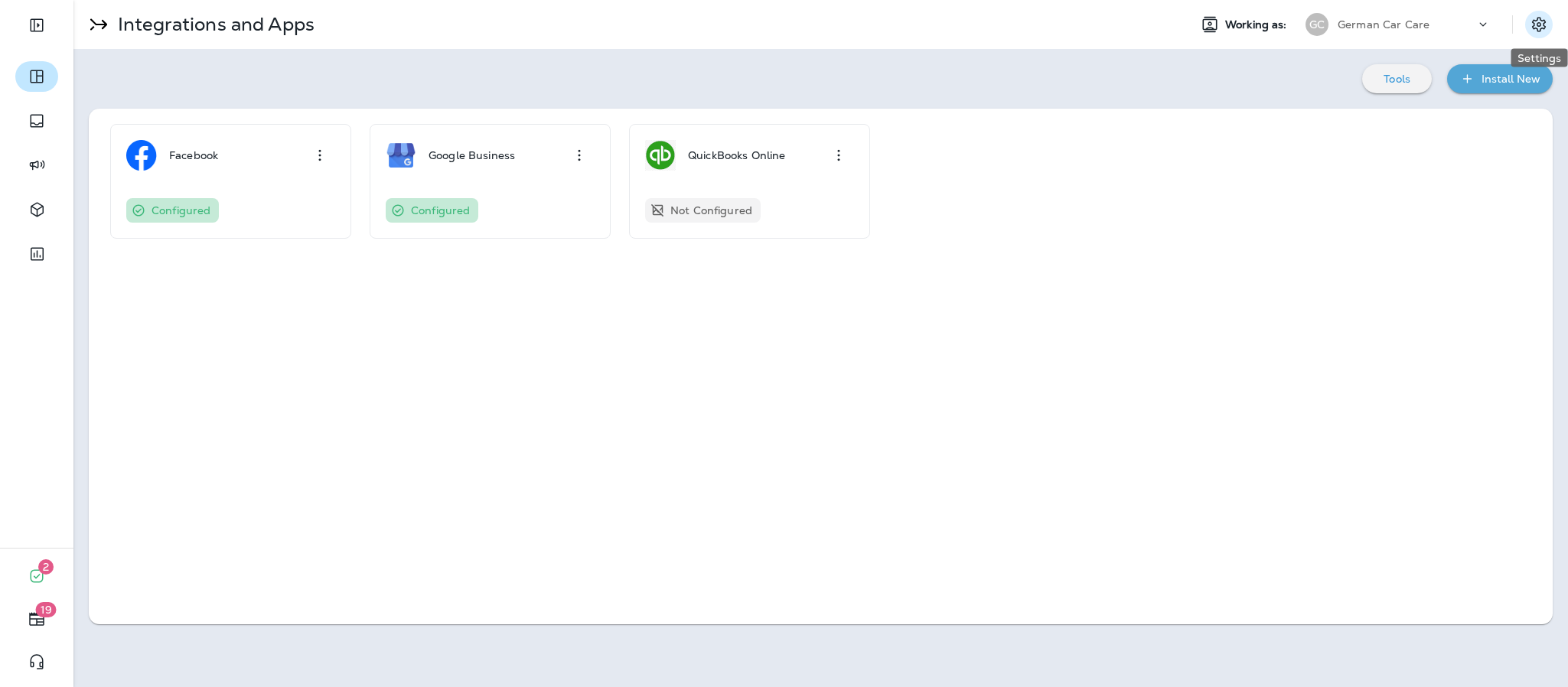
click at [1536, 18] on icon "Settings" at bounding box center [1538, 24] width 18 height 18
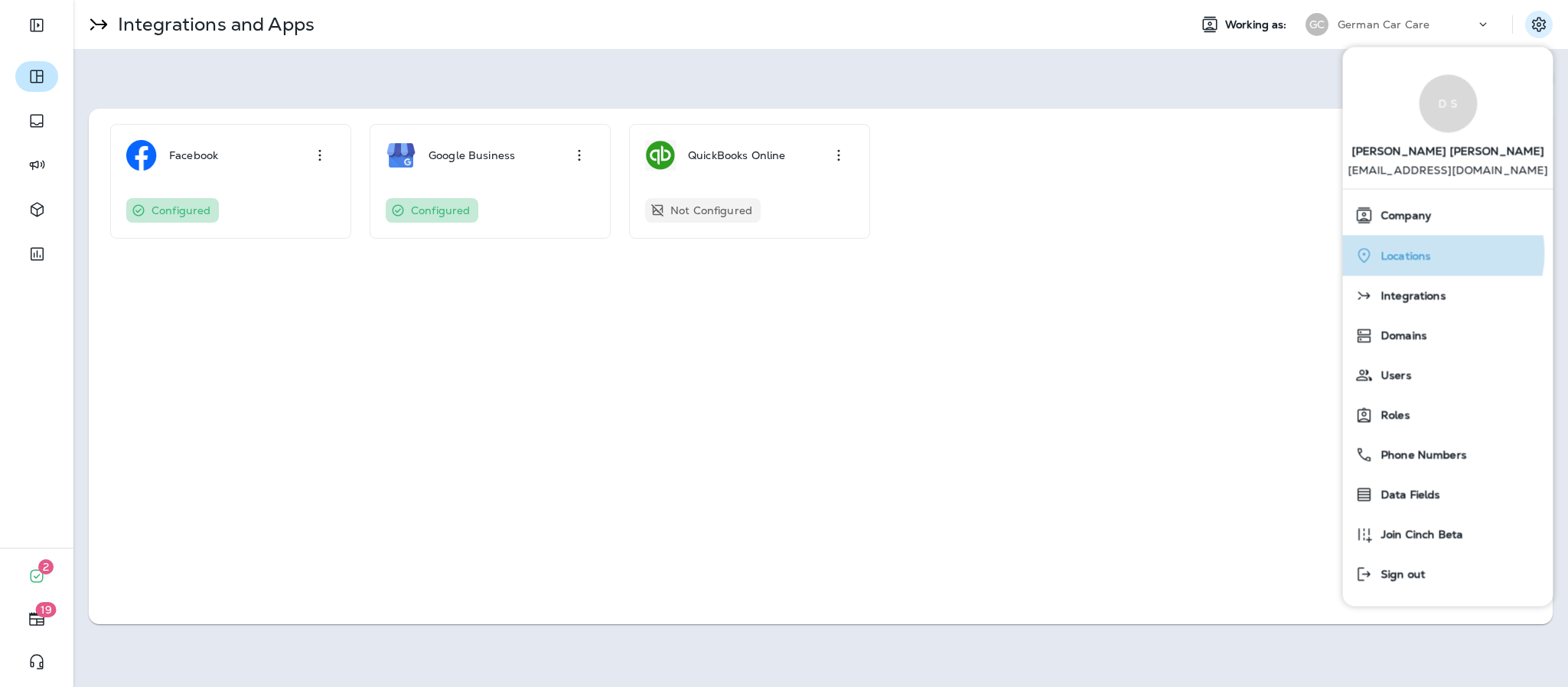
click at [1431, 253] on div "Locations" at bounding box center [1447, 255] width 198 height 32
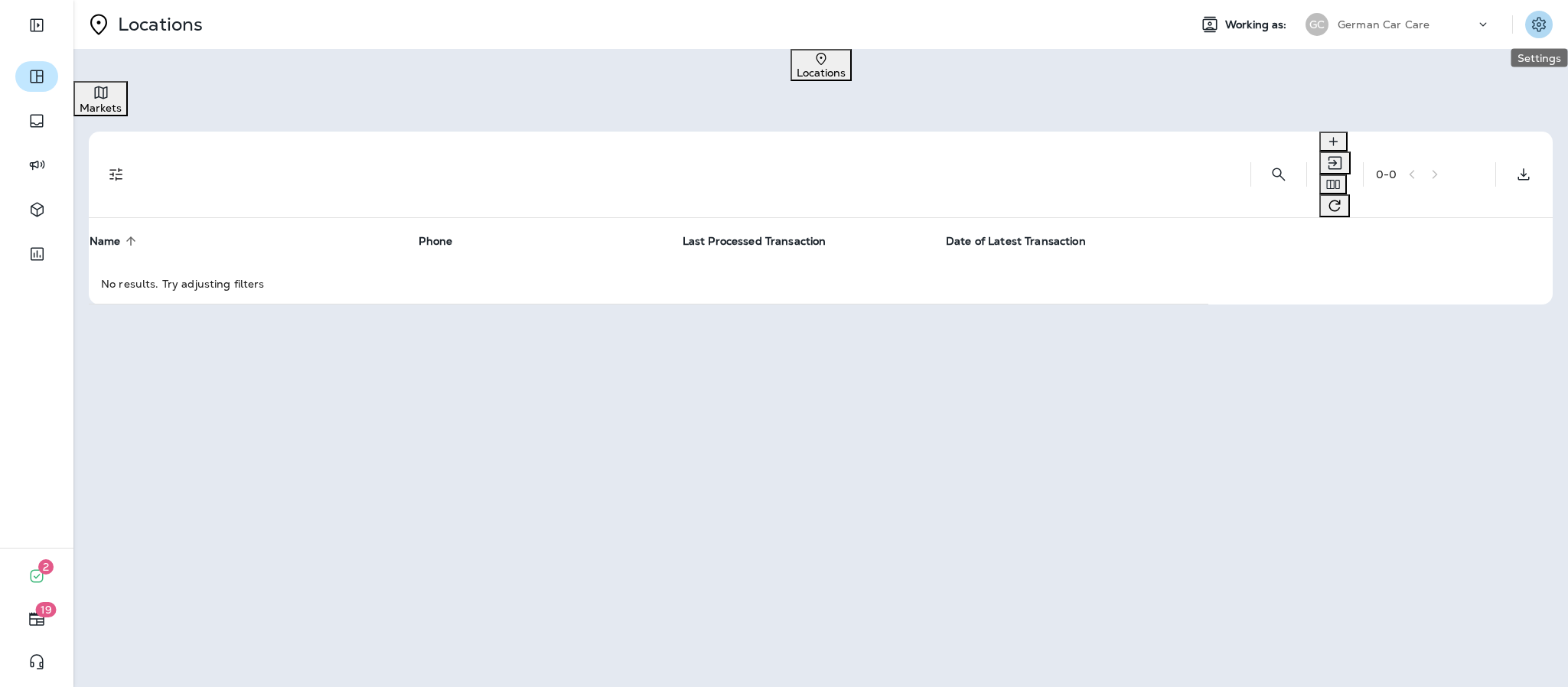
click at [1536, 26] on icon "Settings" at bounding box center [1538, 24] width 18 height 18
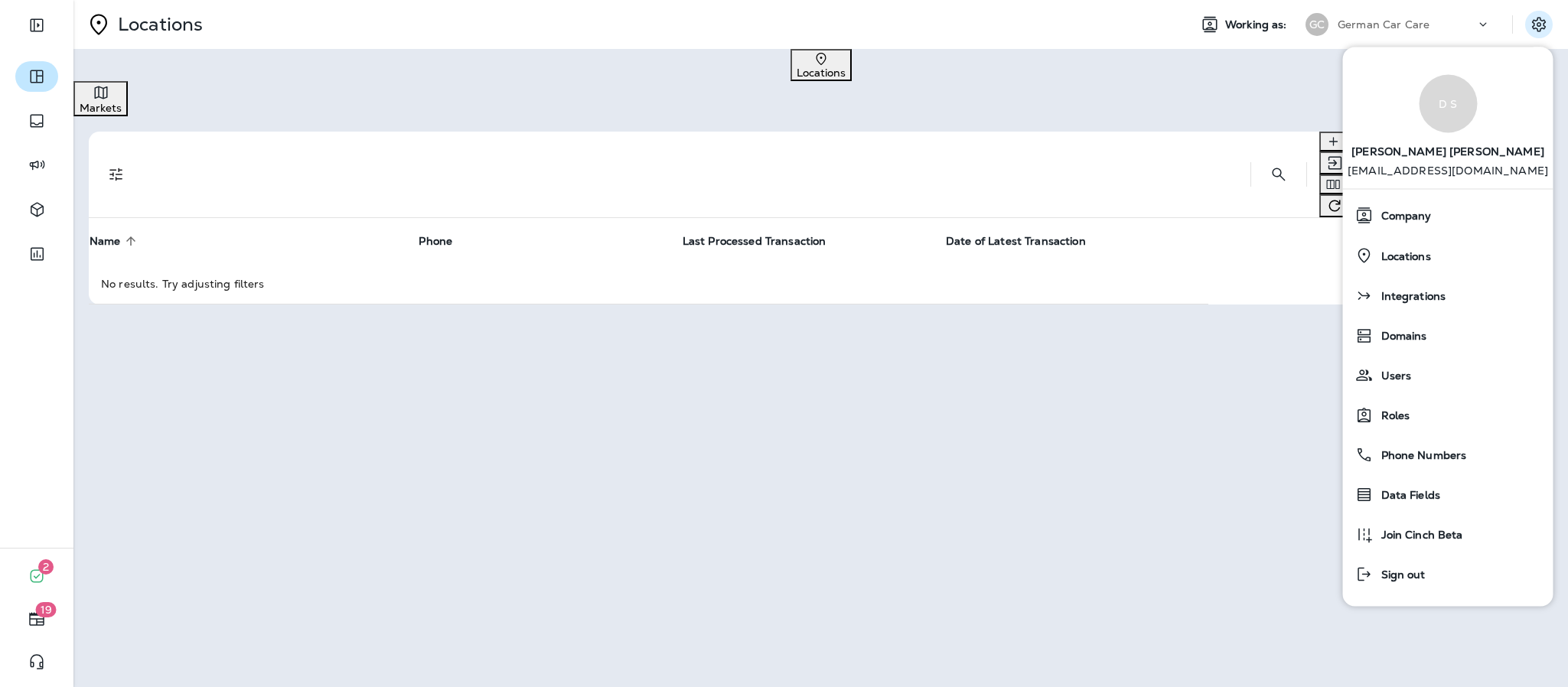
click at [1497, 14] on div "GC German Car Care" at bounding box center [1400, 24] width 208 height 23
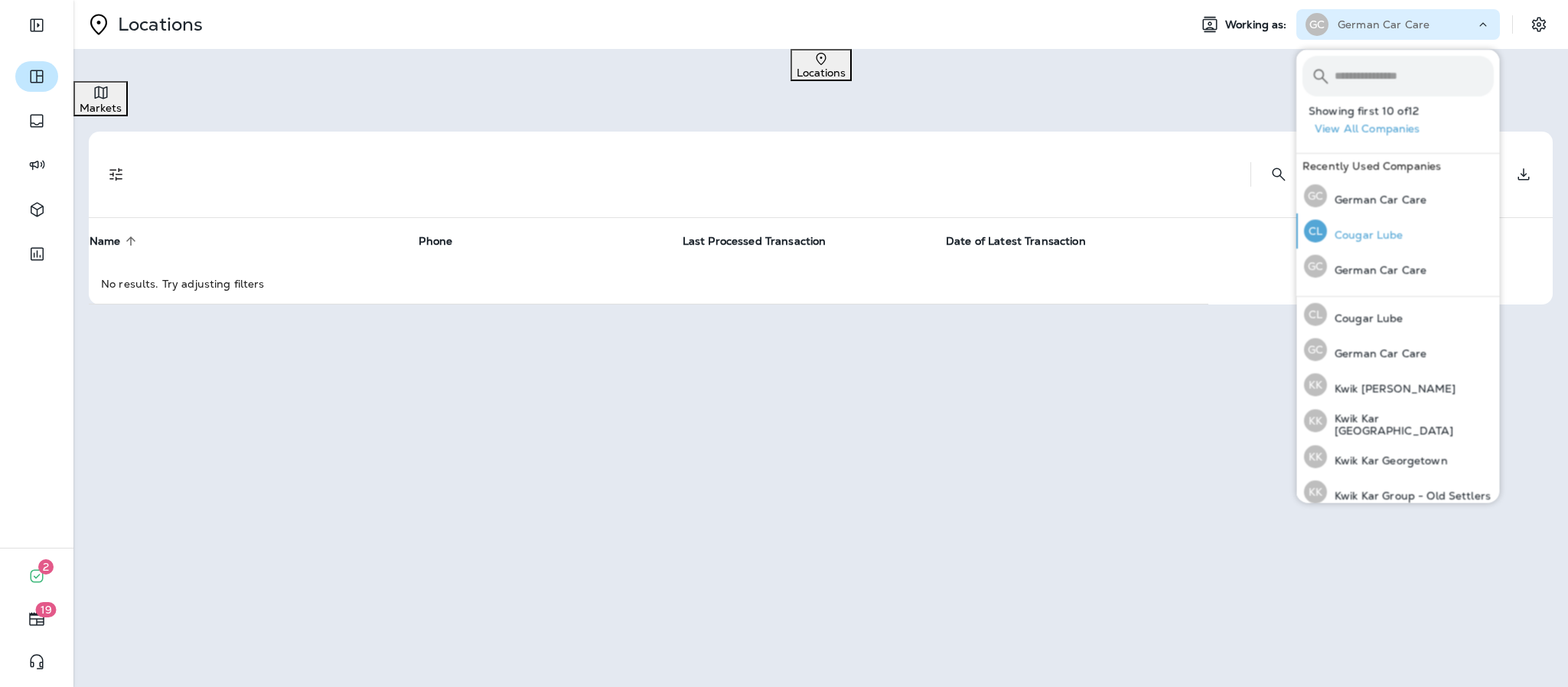
click at [1381, 236] on p "Cougar Lube" at bounding box center [1364, 234] width 76 height 13
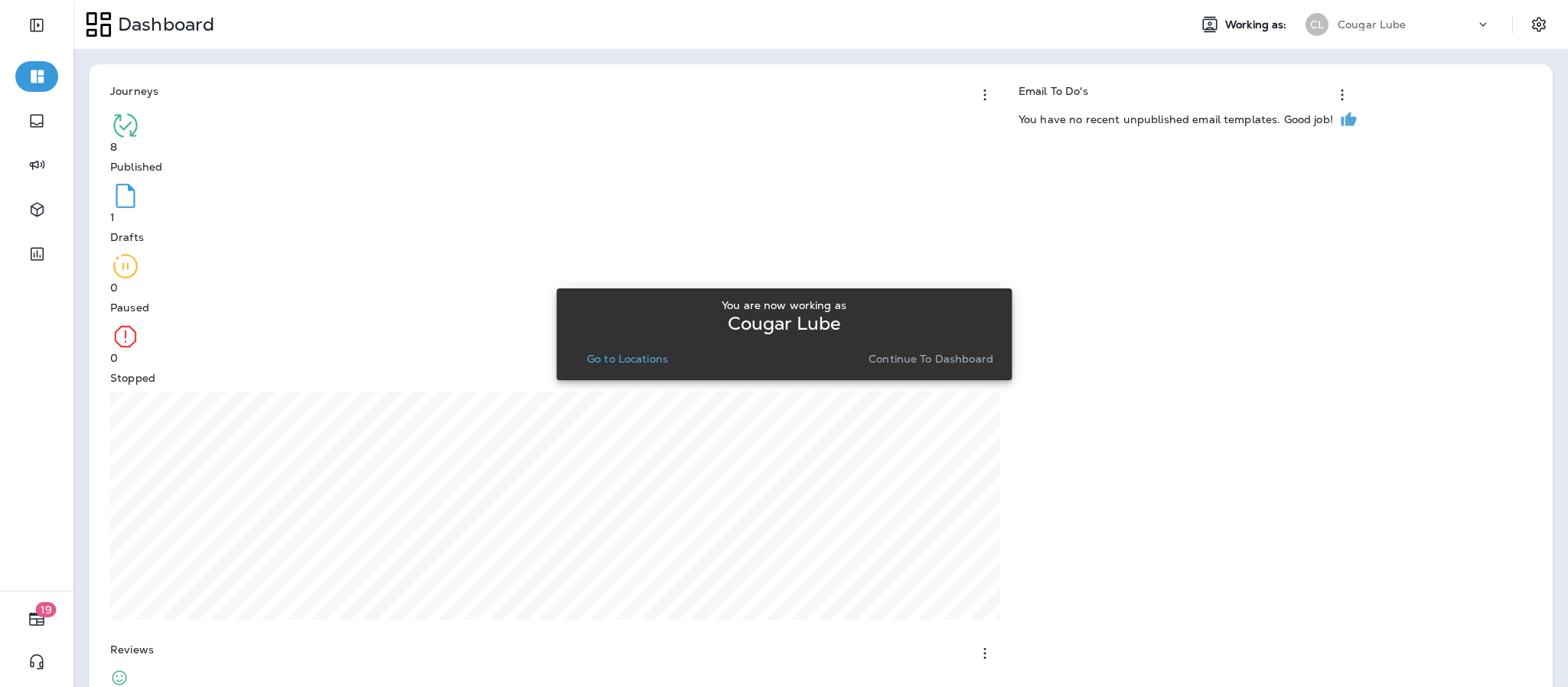
click at [636, 359] on p "Go to Locations" at bounding box center [627, 359] width 81 height 13
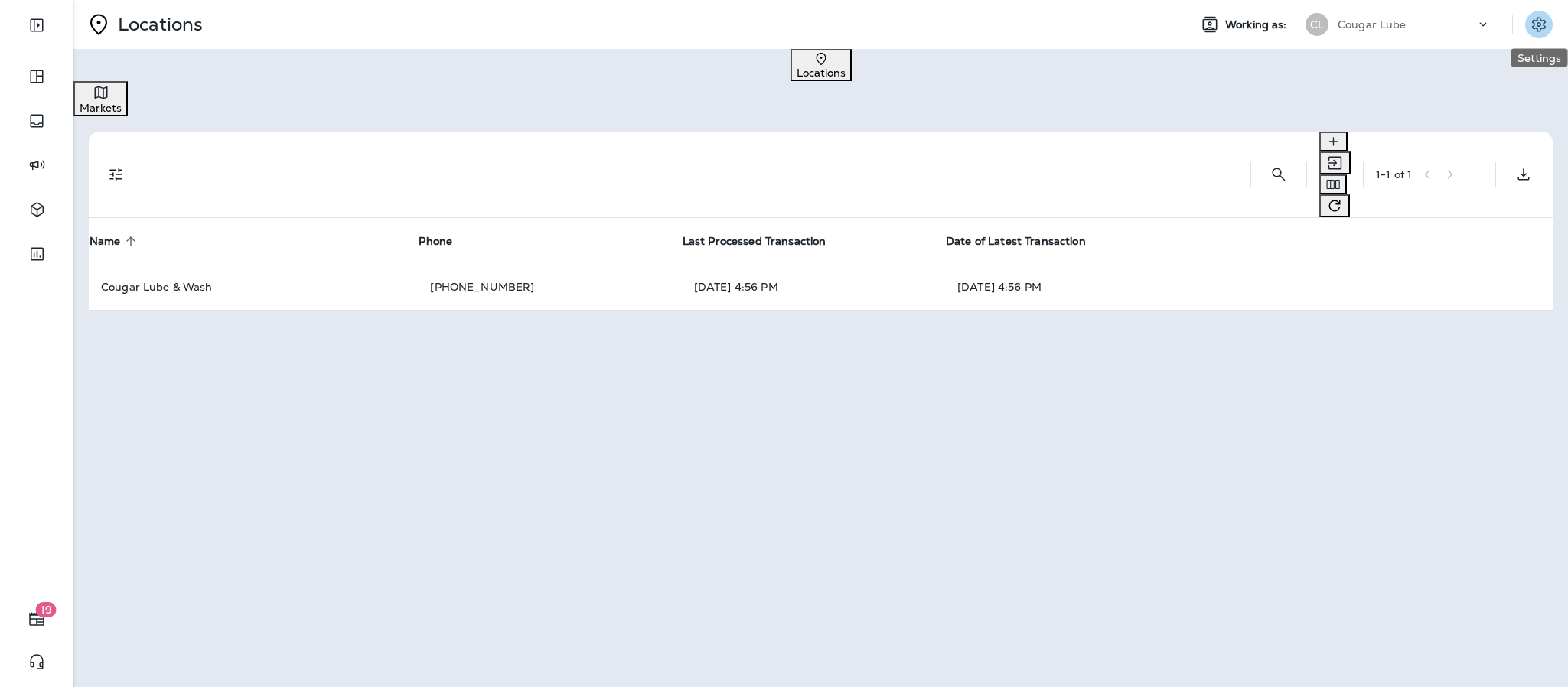
click at [1534, 18] on icon "Settings" at bounding box center [1538, 24] width 18 height 18
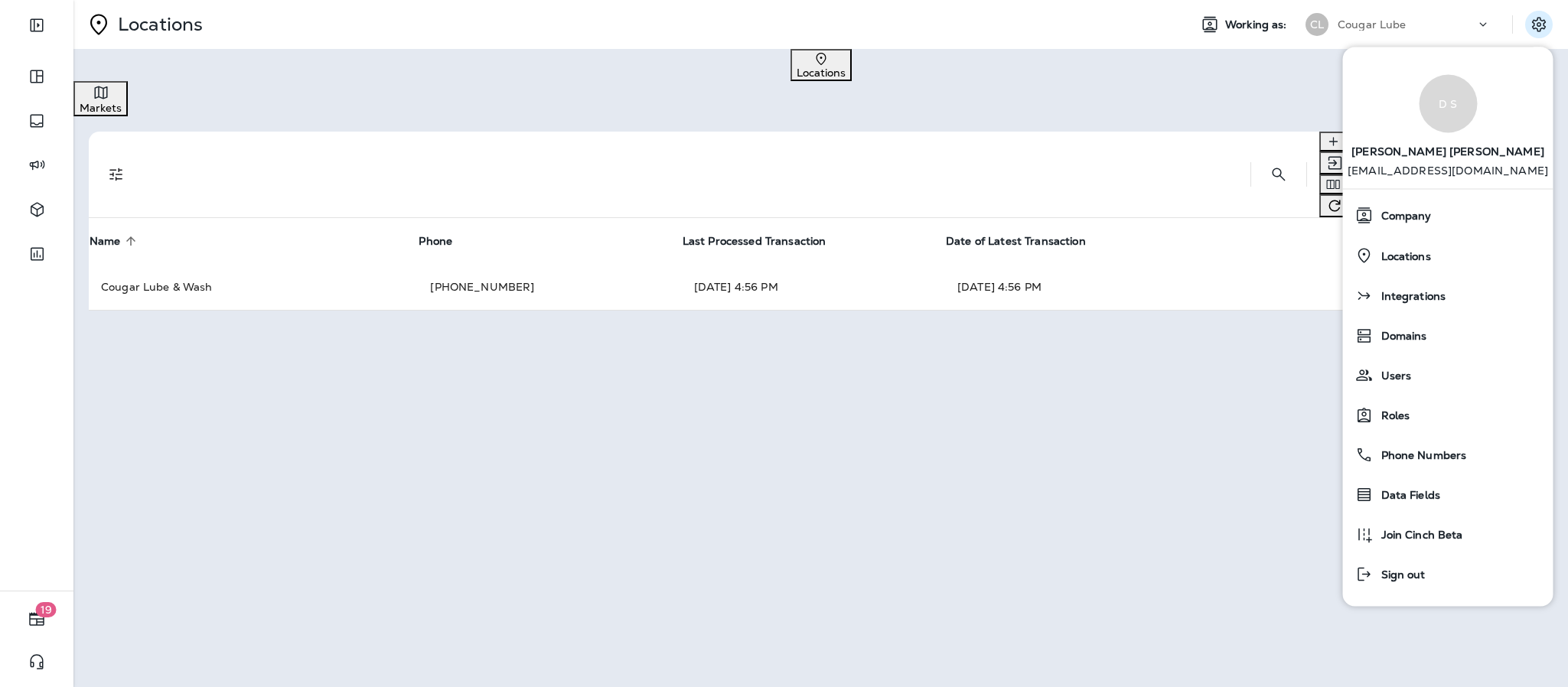
click at [1383, 21] on p "Cougar Lube" at bounding box center [1371, 24] width 69 height 13
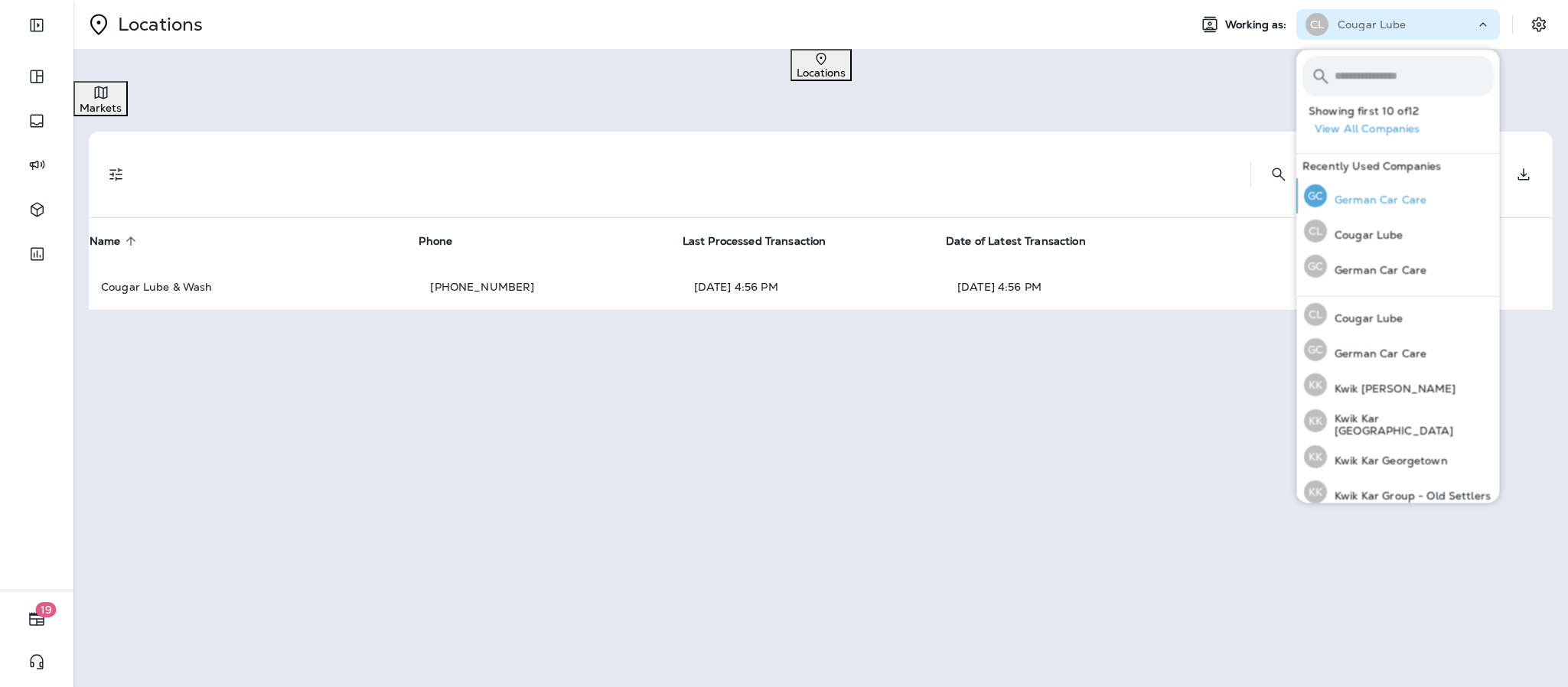
click at [1388, 198] on p "German Car Care" at bounding box center [1376, 200] width 99 height 13
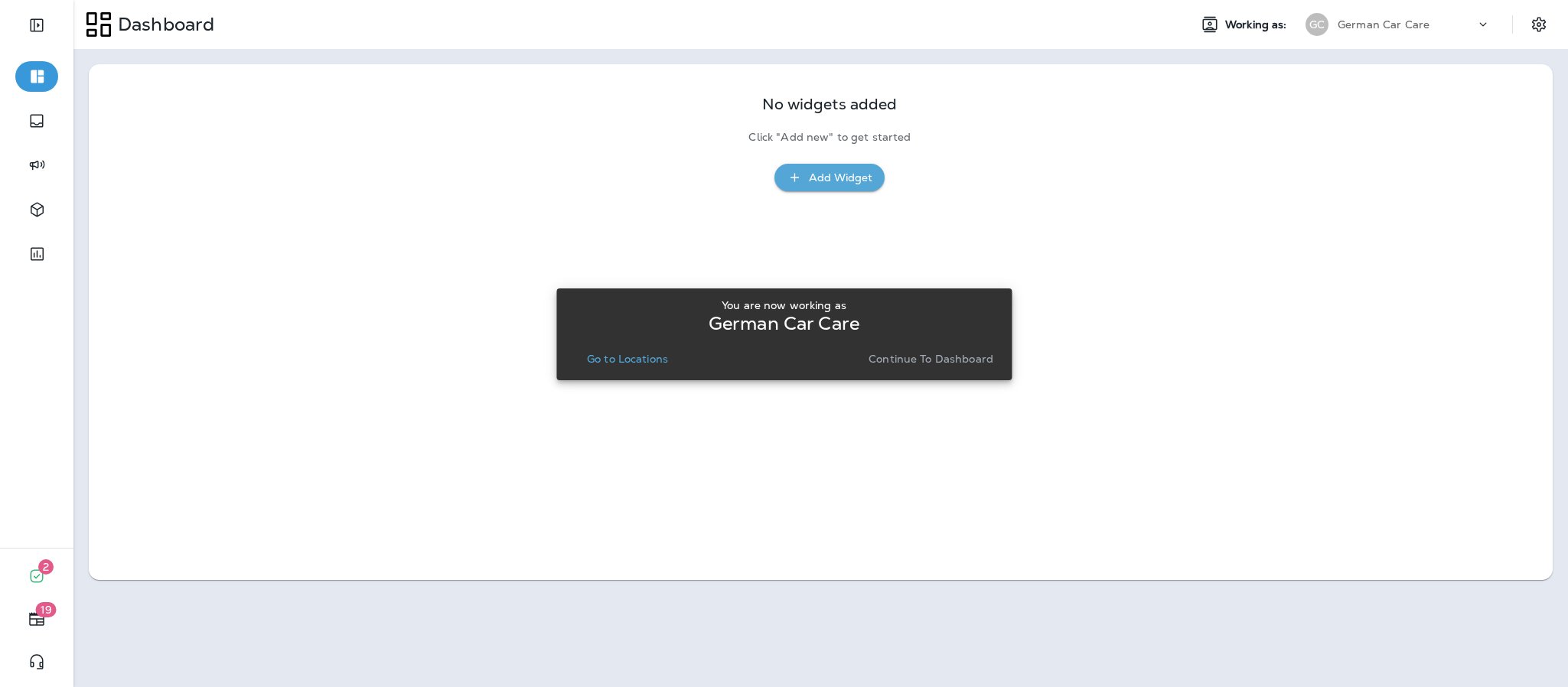
click at [631, 363] on p "Go to Locations" at bounding box center [627, 359] width 81 height 13
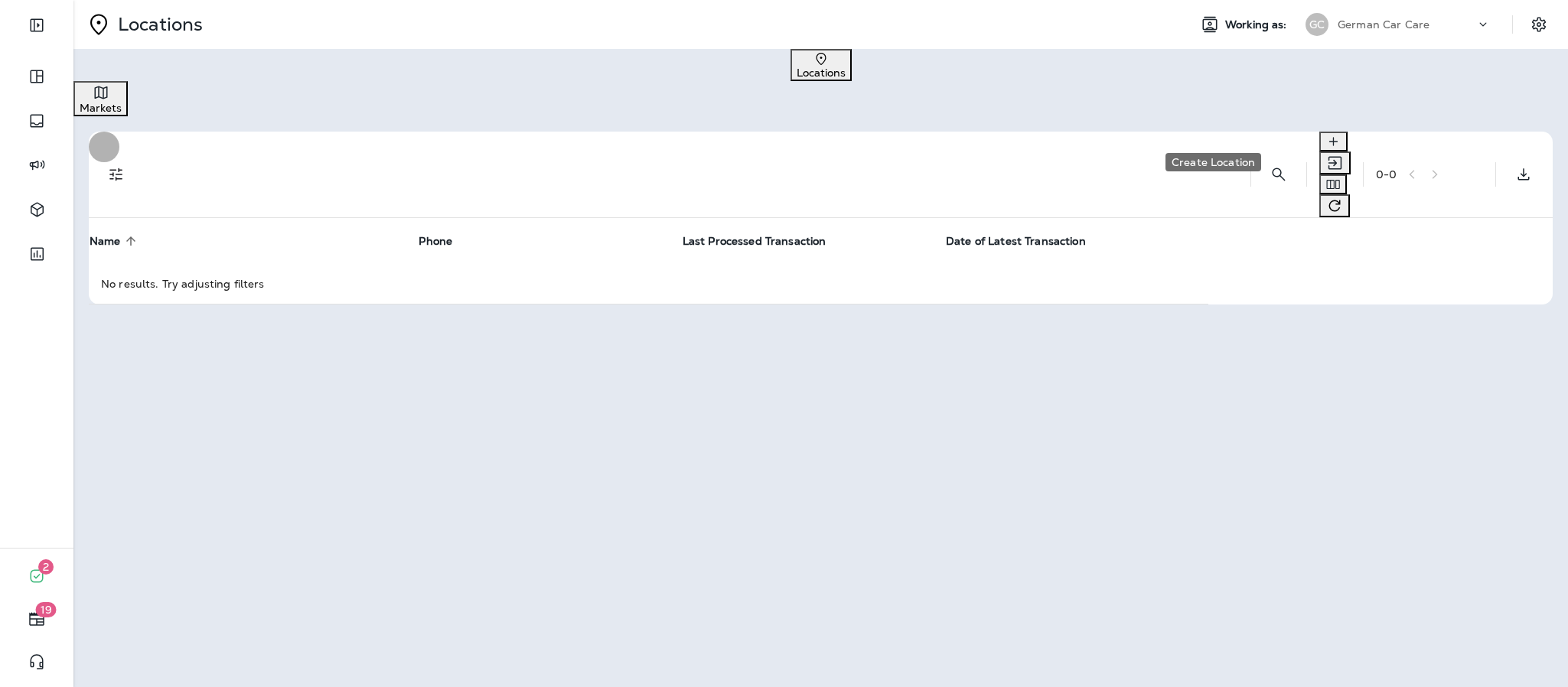
click at [1329, 137] on icon "Create Location" at bounding box center [1333, 141] width 9 height 9
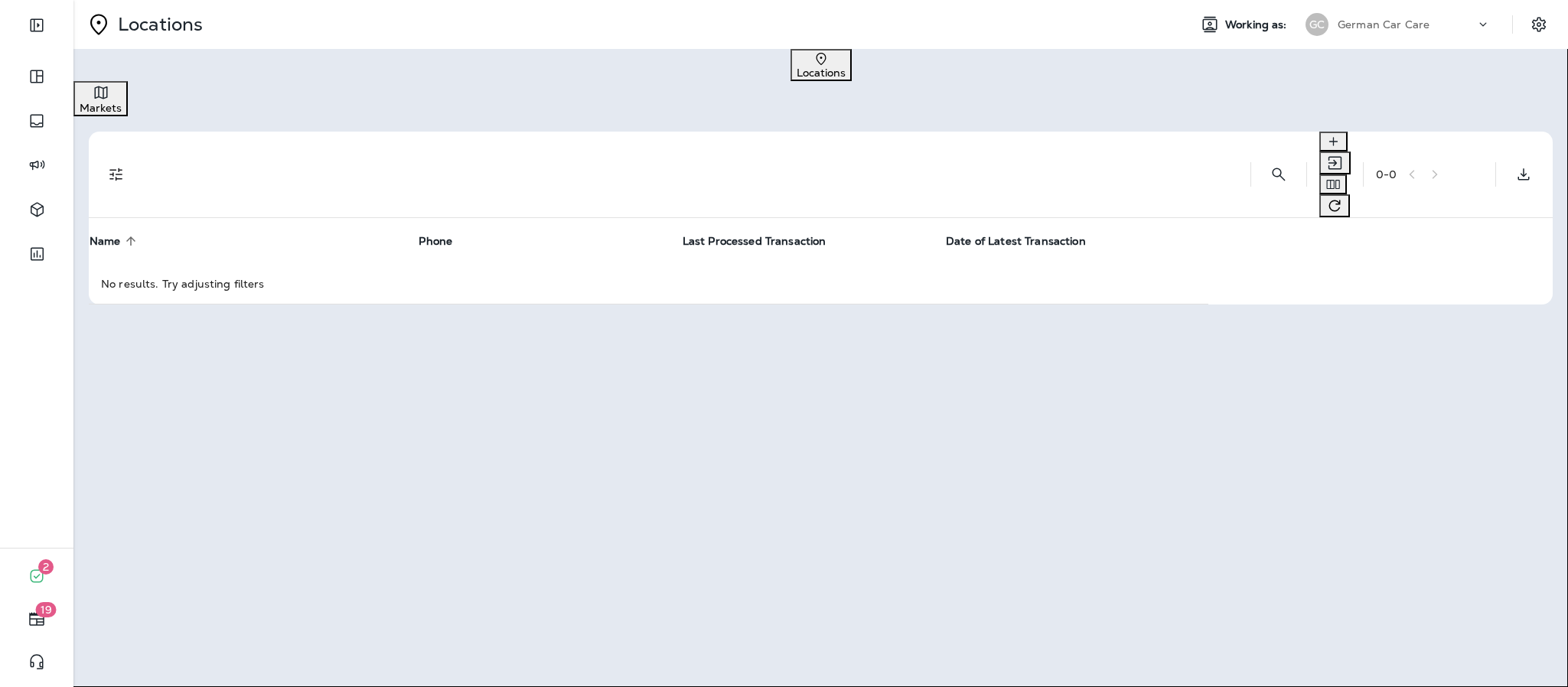
click at [113, 185] on input "Name" at bounding box center [56, 176] width 113 height 16
type input "**********"
click at [20, 35] on icon "close" at bounding box center [15, 30] width 10 height 10
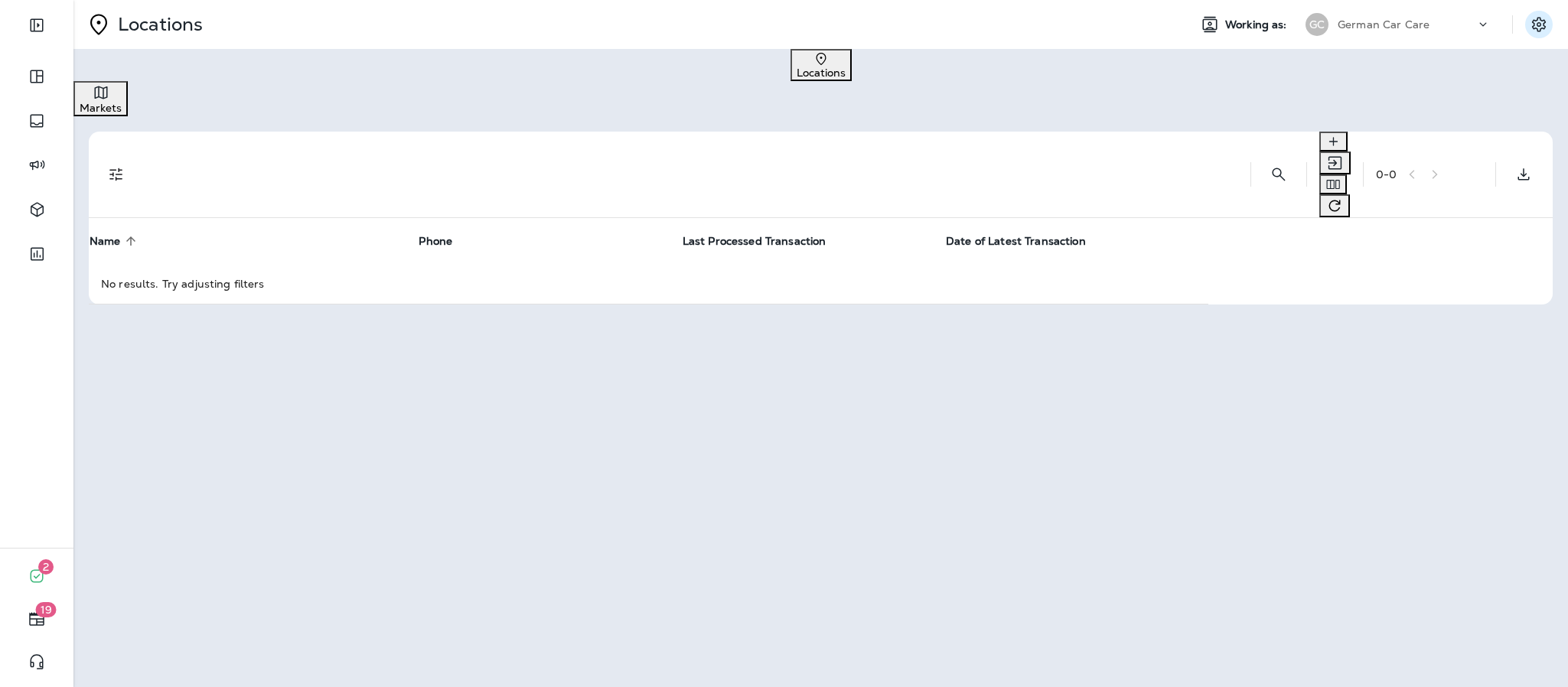
click at [1552, 25] on button "Settings" at bounding box center [1538, 24] width 28 height 28
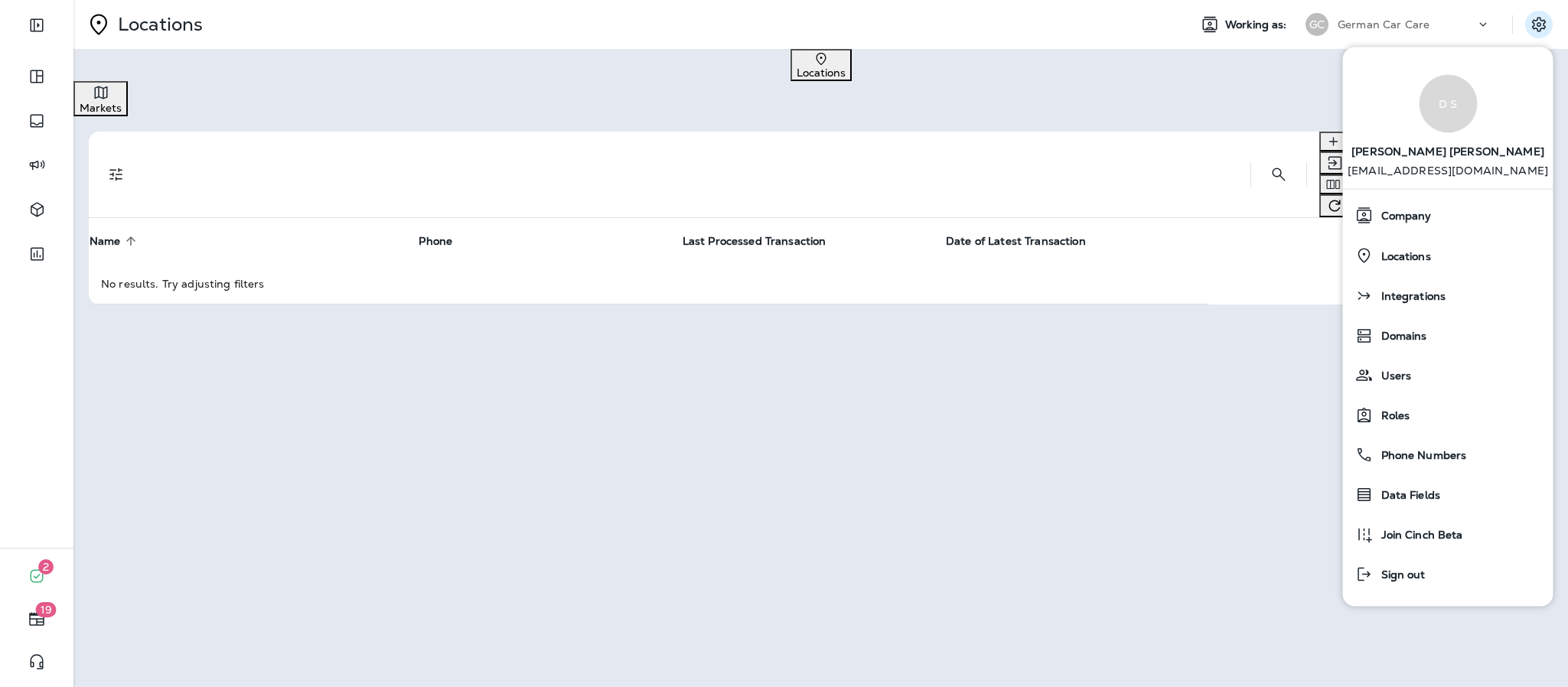
click at [1190, 418] on div "Locations Working as: GC German Car Care Locations Markets 0 - 0 Name sorted as…" at bounding box center [820, 344] width 1495 height 687
